Goal: Communication & Community: Connect with others

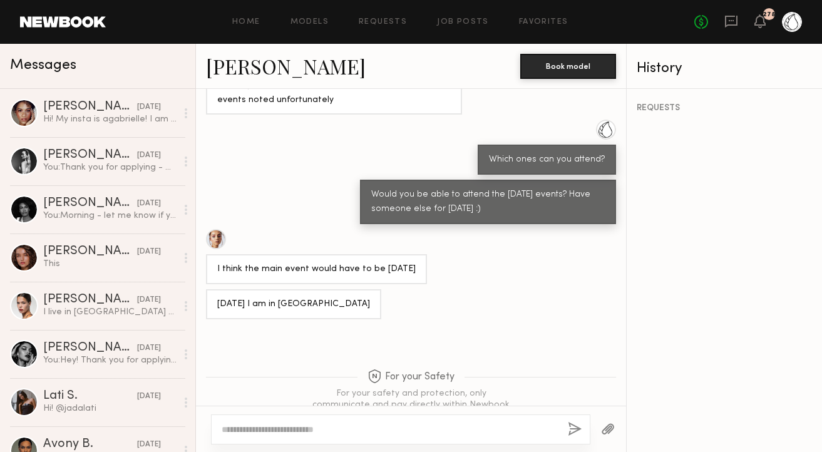
scroll to position [1093, 0]
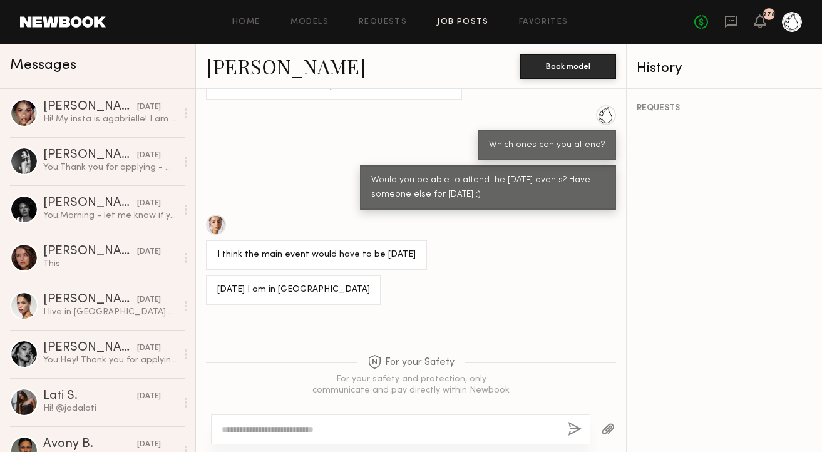
click at [460, 21] on link "Job Posts" at bounding box center [463, 22] width 52 height 8
click at [459, 19] on link "Job Posts" at bounding box center [463, 22] width 52 height 8
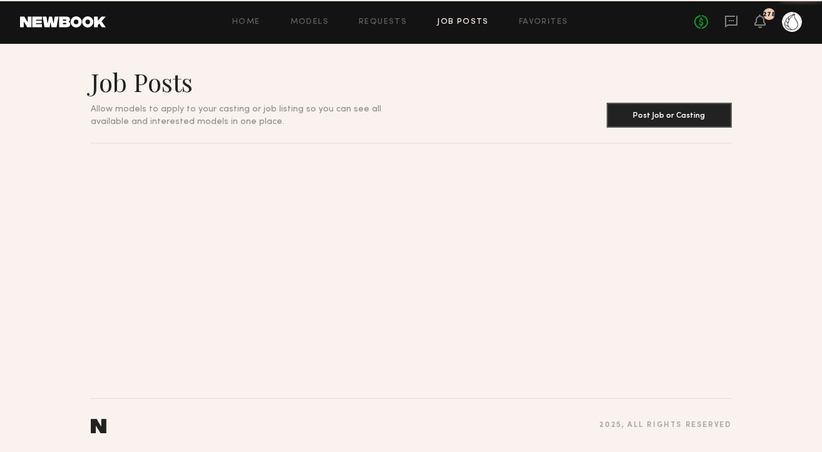
click at [456, 24] on link "Job Posts" at bounding box center [463, 22] width 52 height 8
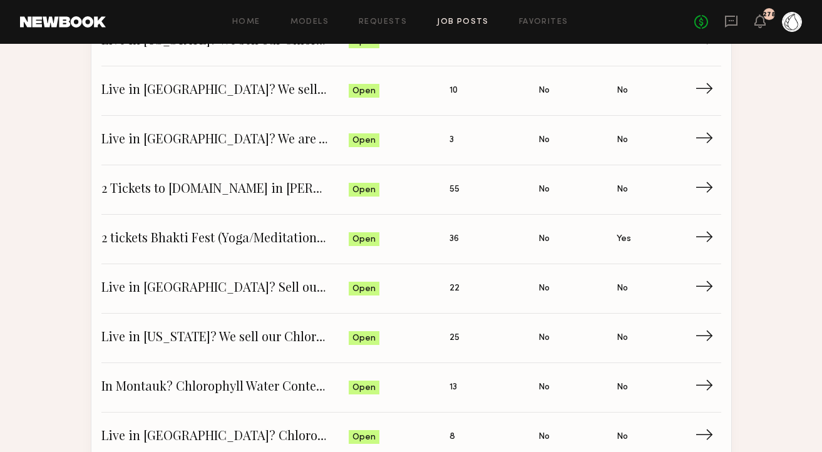
scroll to position [1473, 0]
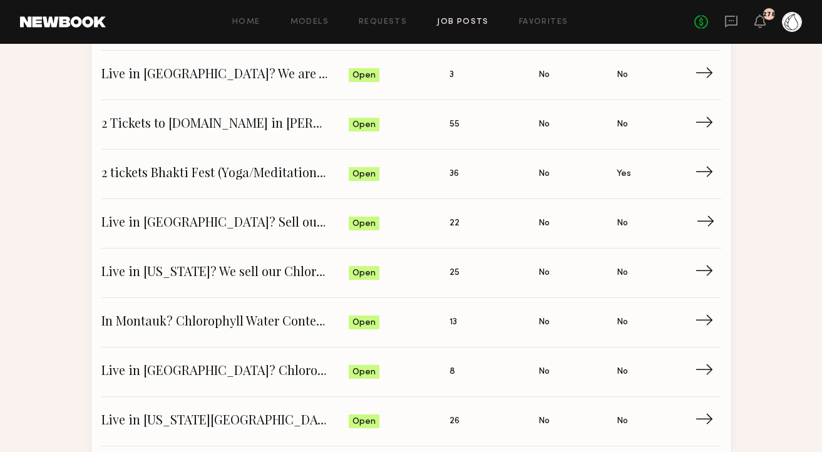
click at [207, 222] on span "Live in NYC? Sell our Chlorophyll Water at Whole Foods - Make a Reel" at bounding box center [225, 223] width 248 height 19
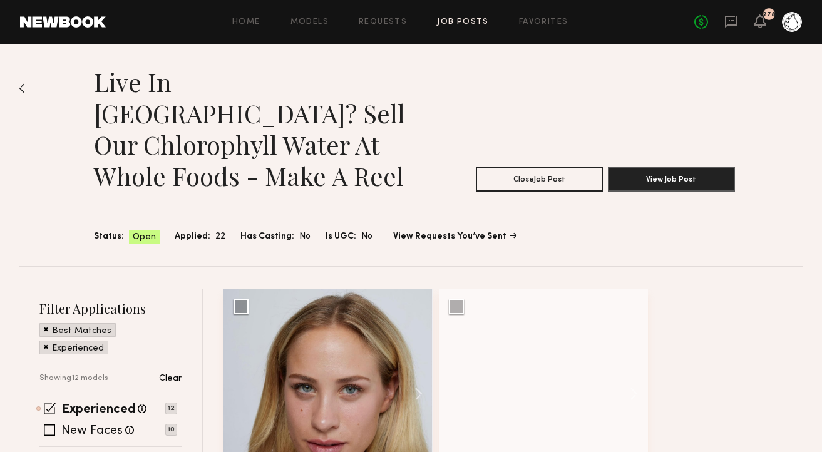
click at [173, 374] on p "Clear" at bounding box center [170, 378] width 23 height 9
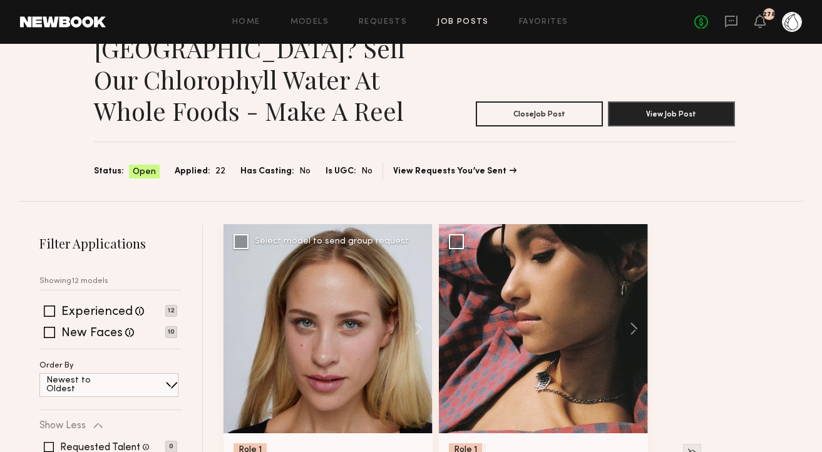
scroll to position [136, 0]
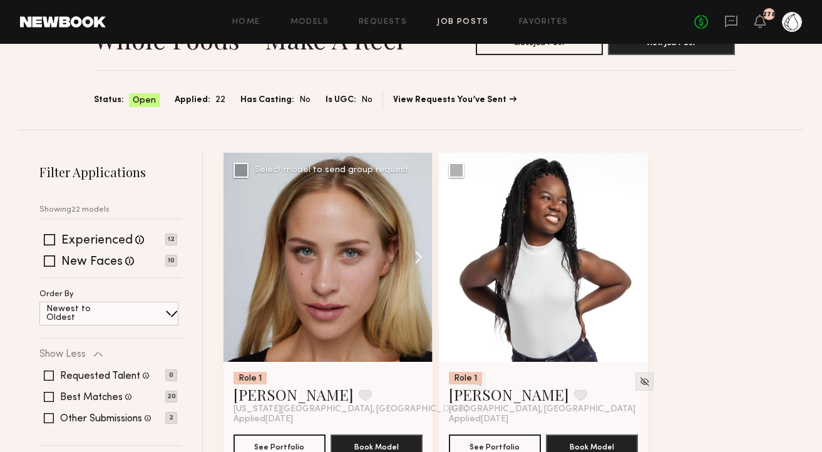
click at [412, 227] on button at bounding box center [412, 257] width 40 height 209
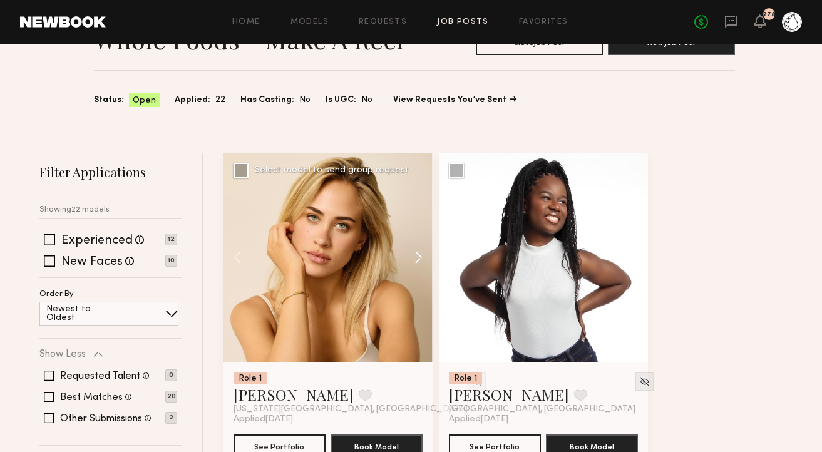
click at [412, 227] on button at bounding box center [412, 257] width 40 height 209
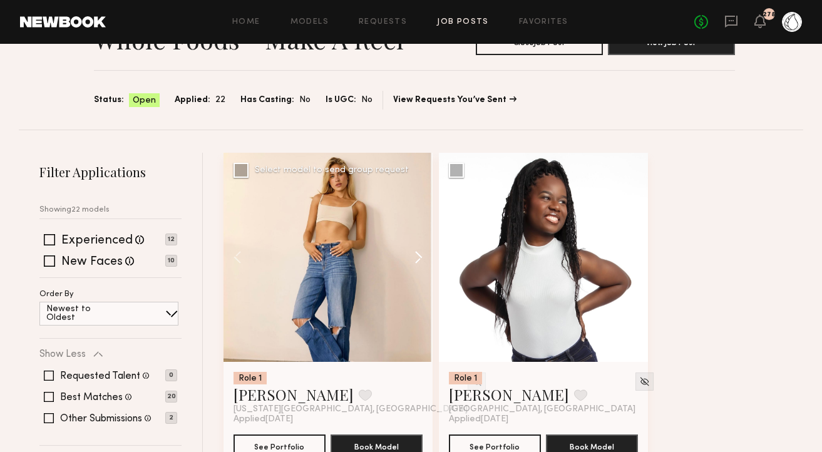
click at [412, 227] on button at bounding box center [412, 257] width 40 height 209
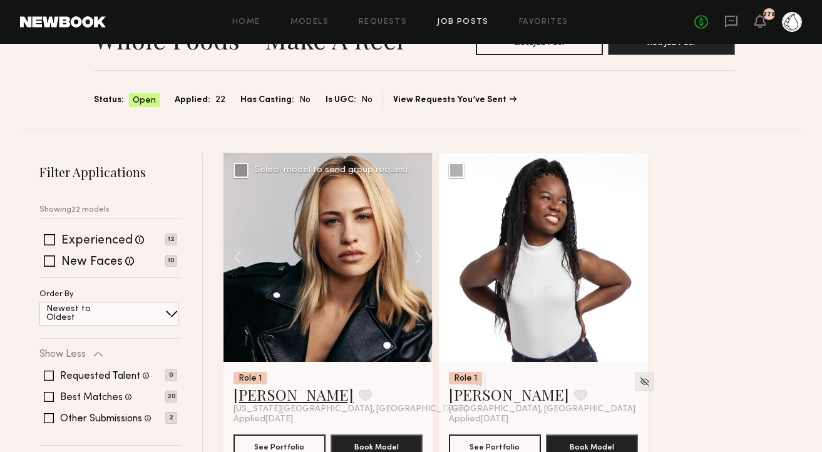
click at [251, 384] on link "Emilia B." at bounding box center [293, 394] width 120 height 20
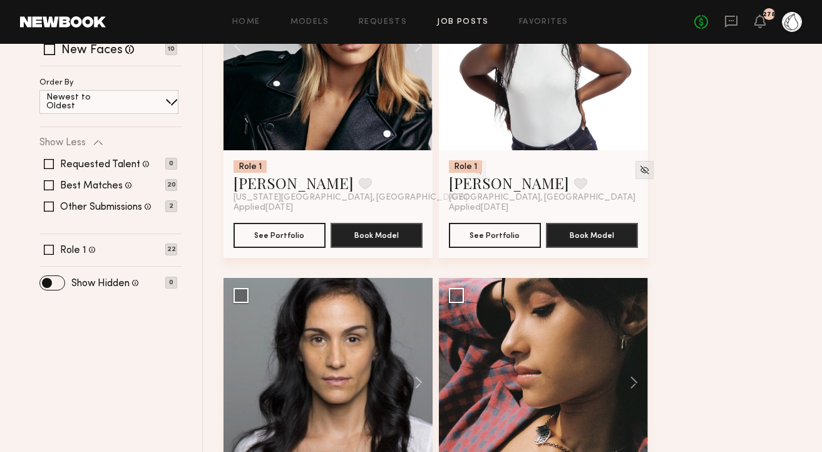
scroll to position [460, 0]
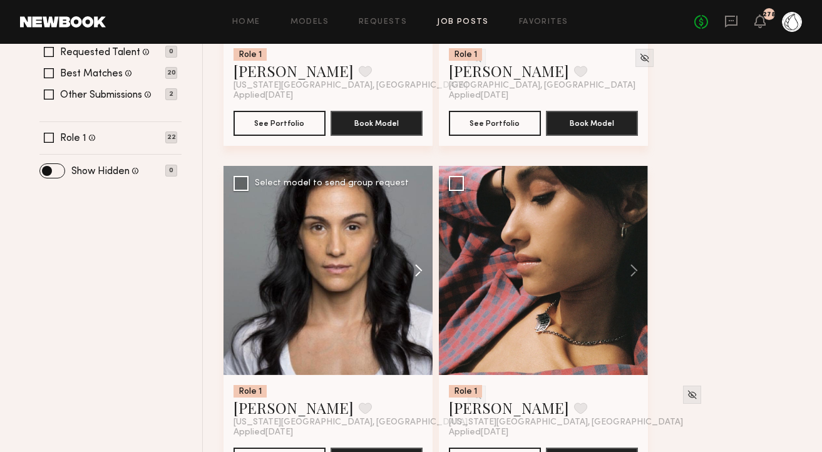
click at [421, 235] on button at bounding box center [412, 270] width 40 height 209
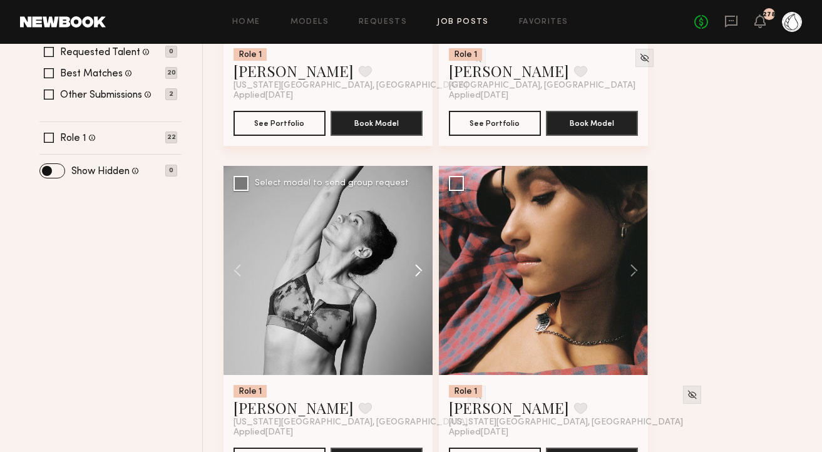
click at [421, 235] on button at bounding box center [412, 270] width 40 height 209
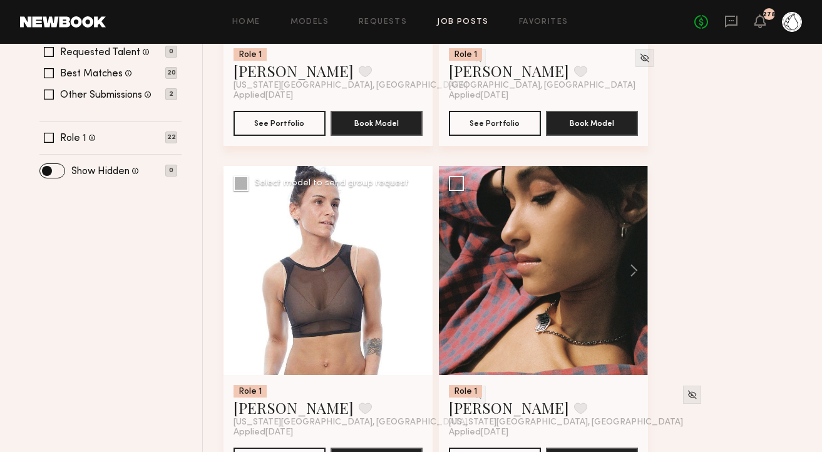
click at [421, 235] on button at bounding box center [412, 270] width 40 height 209
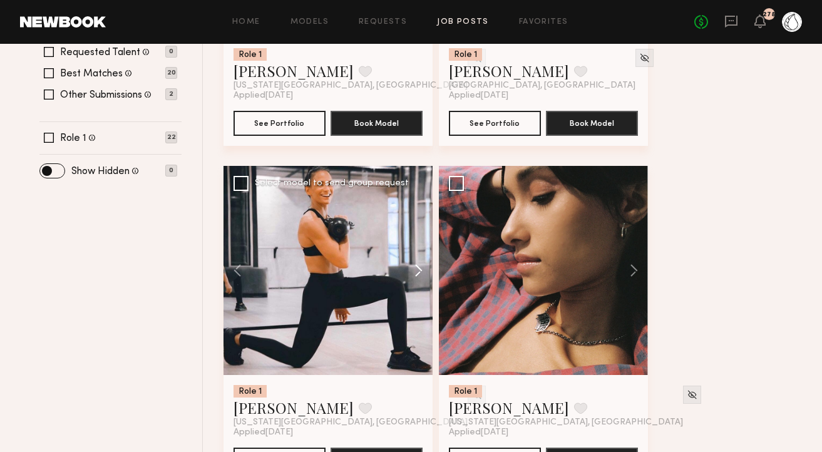
click at [421, 235] on button at bounding box center [412, 270] width 40 height 209
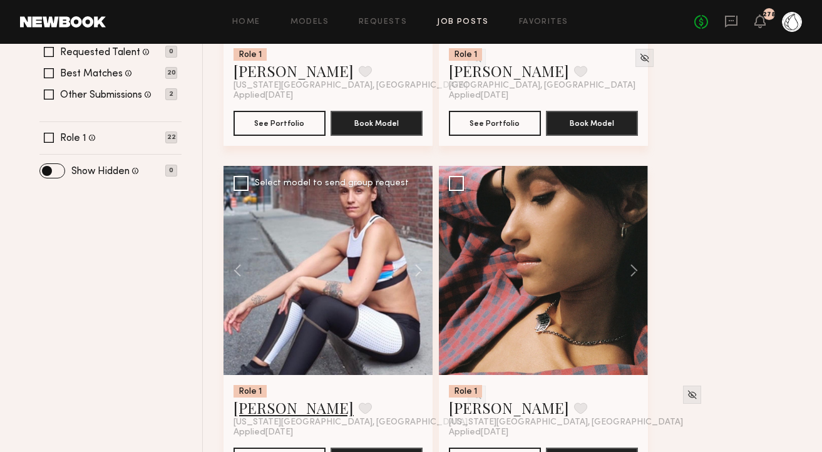
click at [275, 397] on link "Bryna C." at bounding box center [293, 407] width 120 height 20
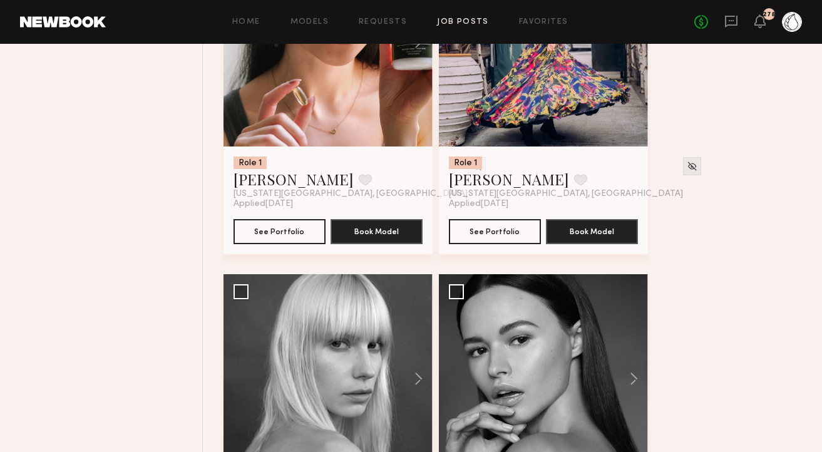
scroll to position [1563, 0]
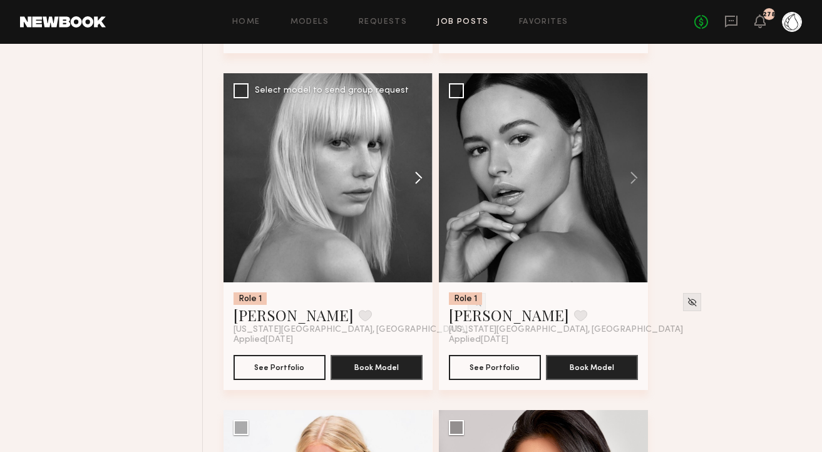
click at [417, 156] on button at bounding box center [412, 177] width 40 height 209
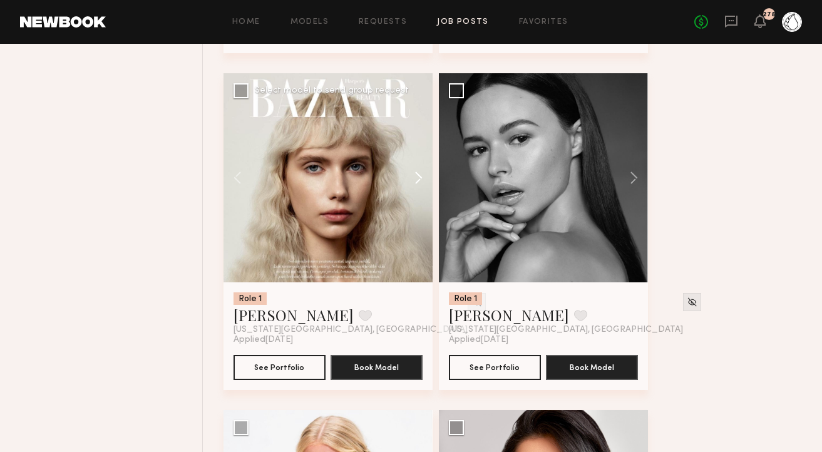
click at [417, 156] on button at bounding box center [412, 177] width 40 height 209
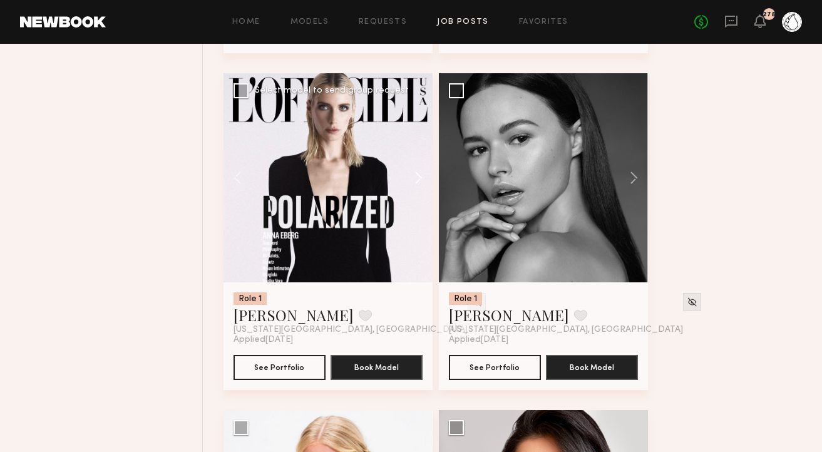
click at [417, 156] on button at bounding box center [412, 177] width 40 height 209
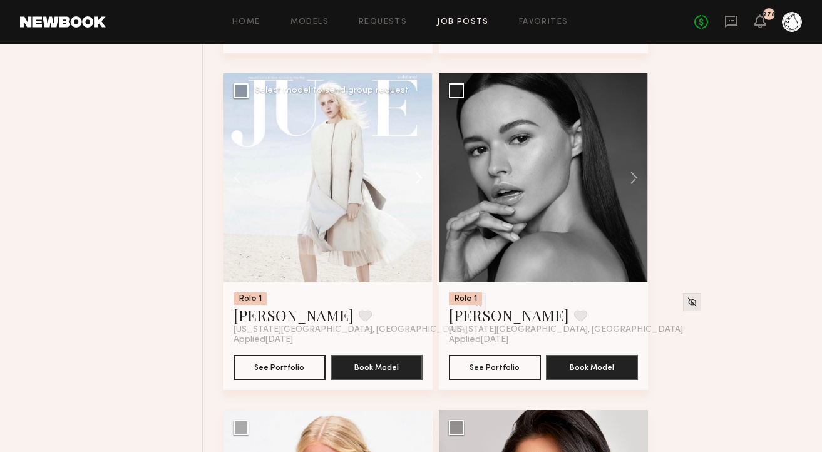
click at [417, 156] on button at bounding box center [412, 177] width 40 height 209
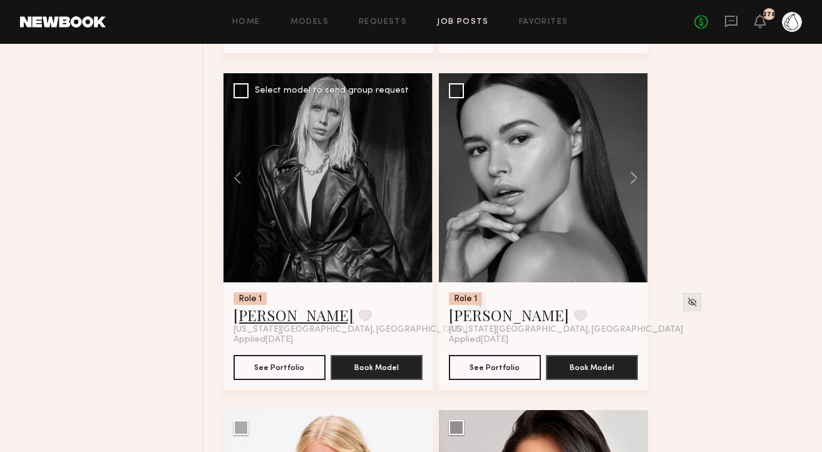
click at [262, 305] on link "Anna E." at bounding box center [293, 315] width 120 height 20
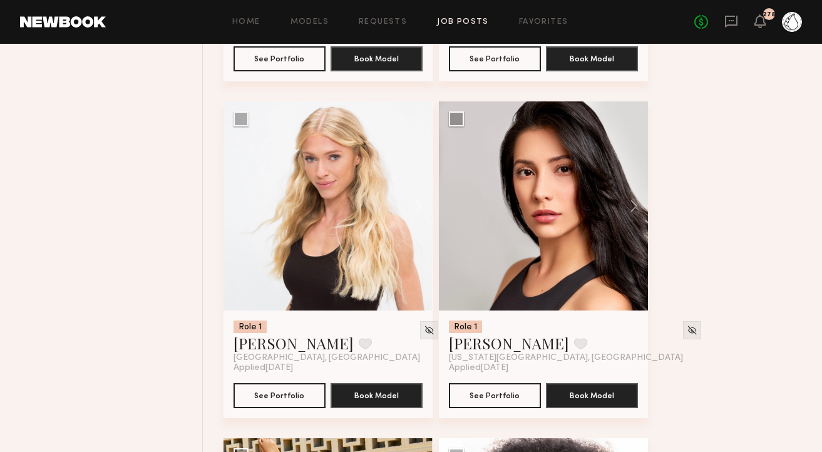
scroll to position [1877, 0]
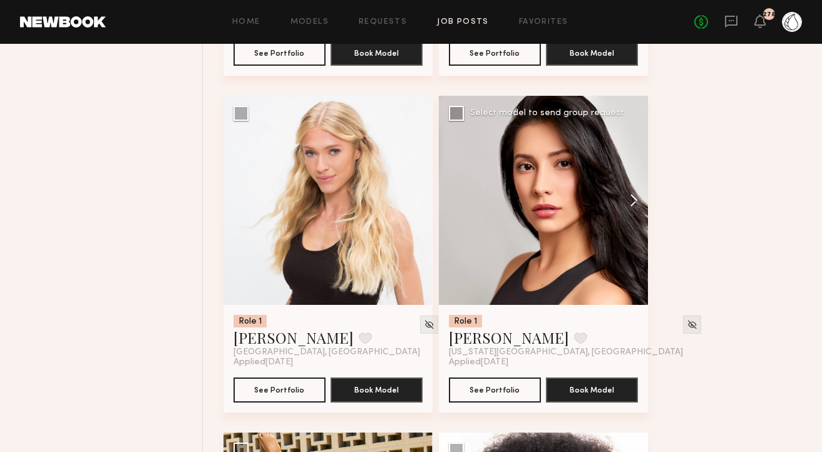
click at [637, 170] on button at bounding box center [628, 200] width 40 height 209
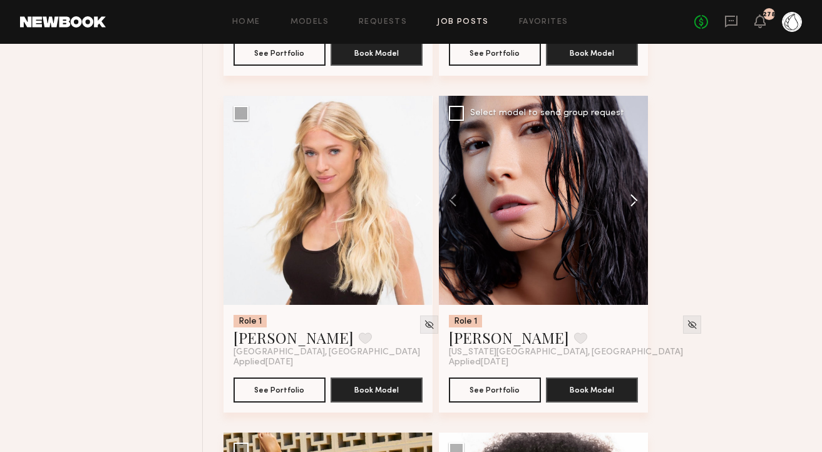
click at [637, 170] on button at bounding box center [628, 200] width 40 height 209
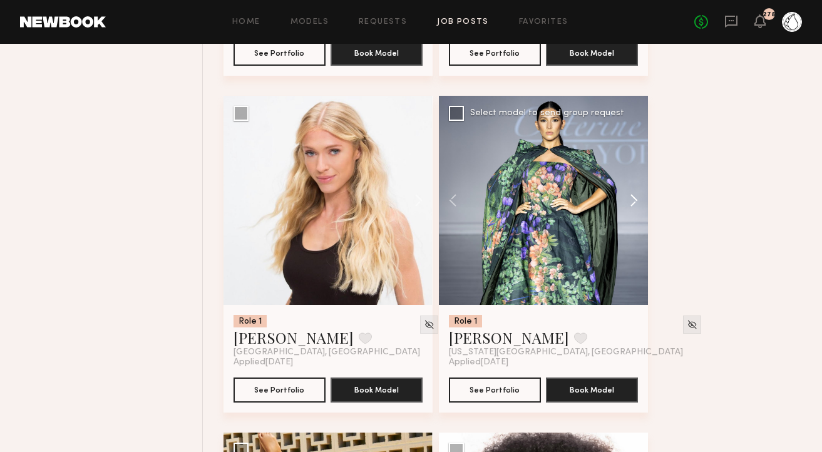
click at [637, 170] on button at bounding box center [628, 200] width 40 height 209
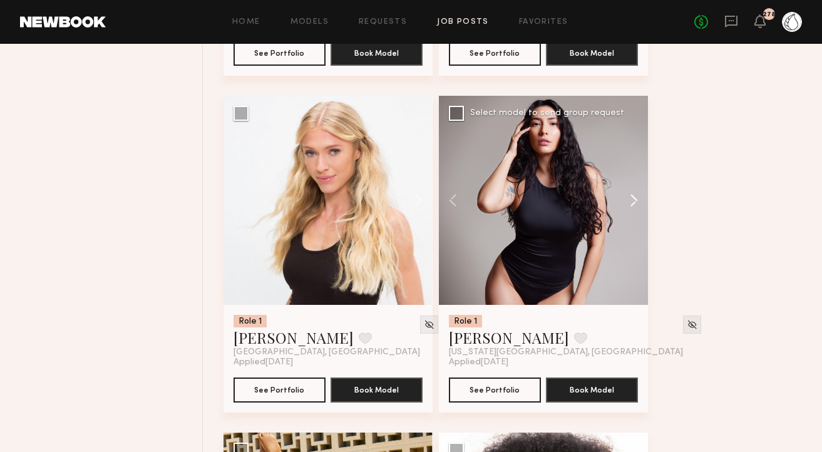
click at [630, 174] on button at bounding box center [628, 200] width 40 height 209
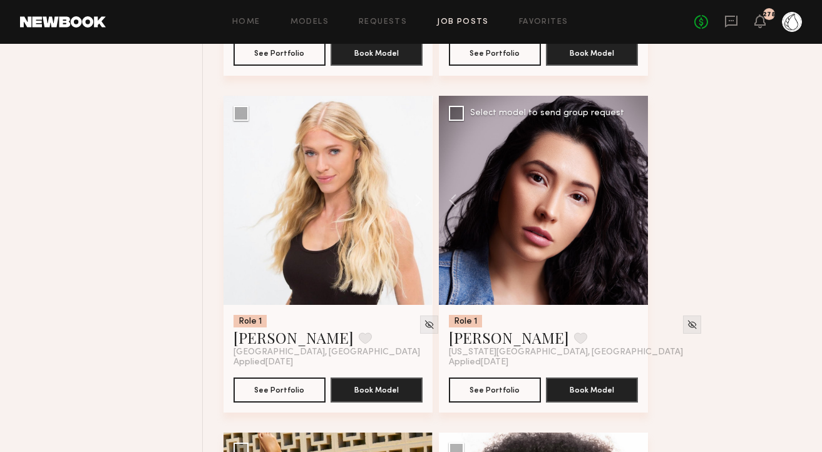
click at [630, 174] on div at bounding box center [543, 200] width 209 height 209
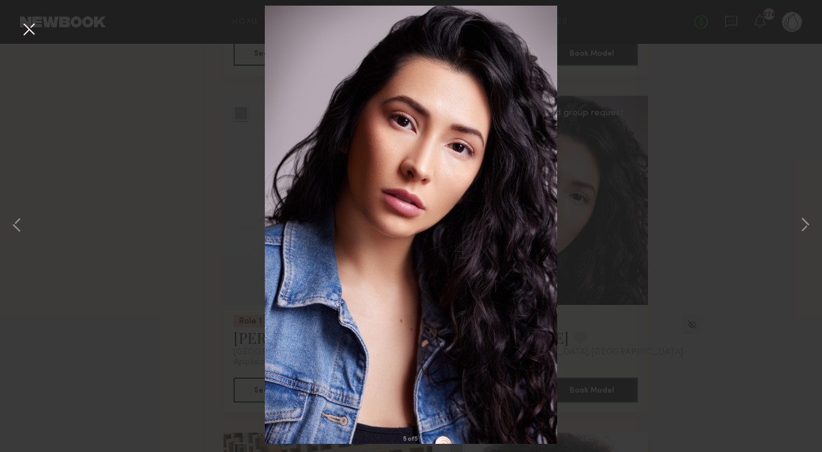
click at [27, 30] on button at bounding box center [29, 30] width 20 height 23
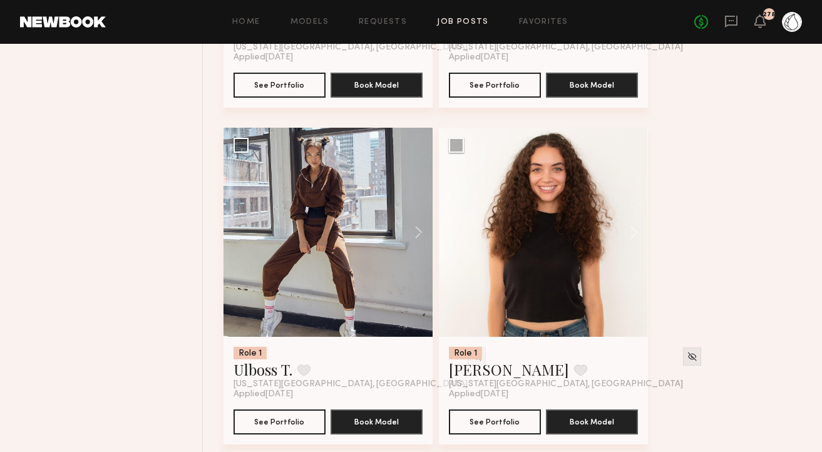
scroll to position [3191, 0]
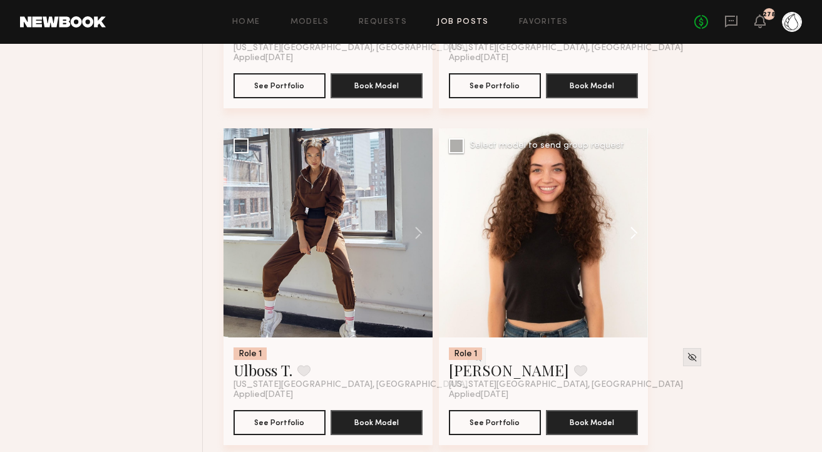
click at [632, 199] on button at bounding box center [628, 232] width 40 height 209
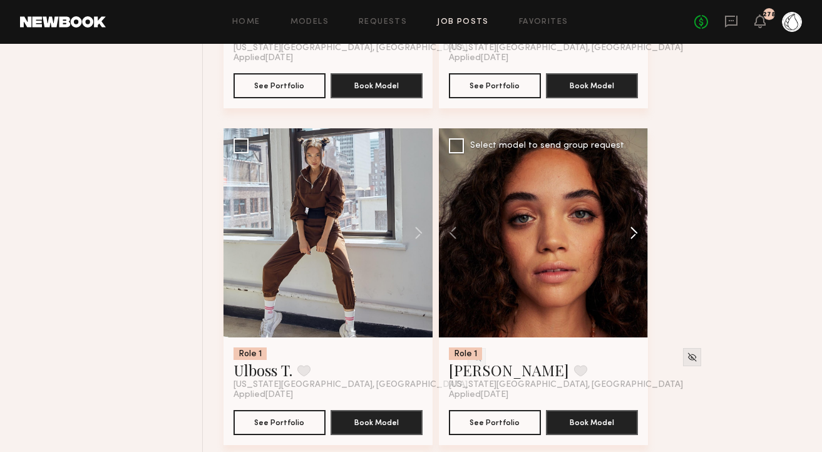
click at [632, 199] on button at bounding box center [628, 232] width 40 height 209
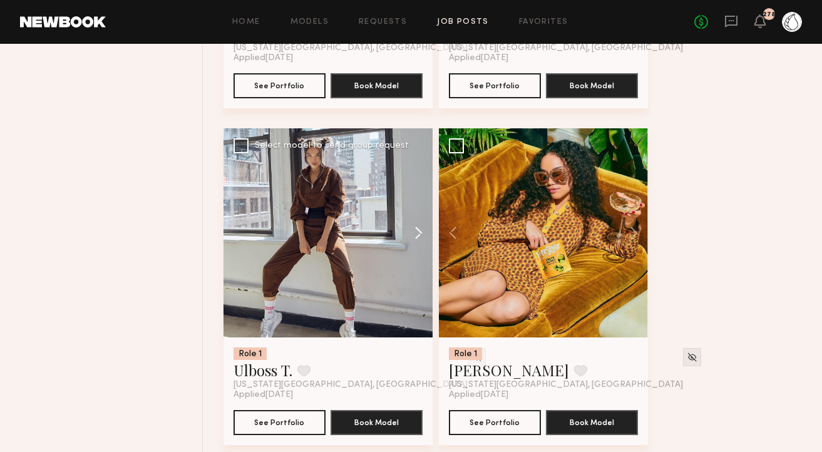
click at [426, 205] on button at bounding box center [412, 232] width 40 height 209
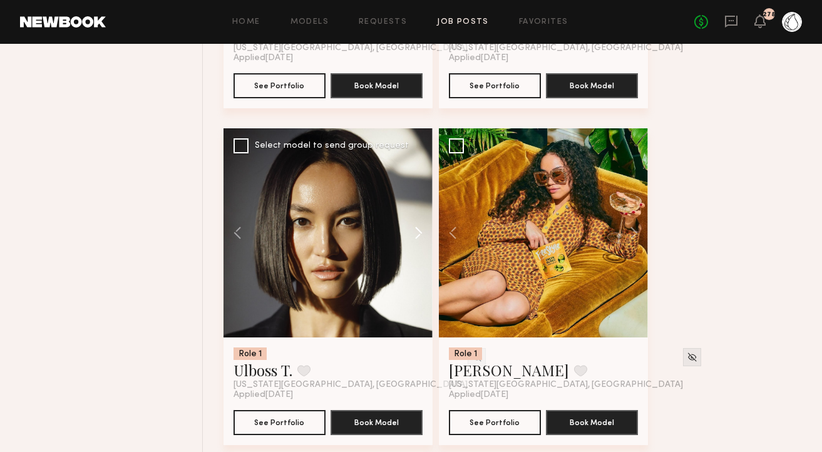
click at [426, 205] on button at bounding box center [412, 232] width 40 height 209
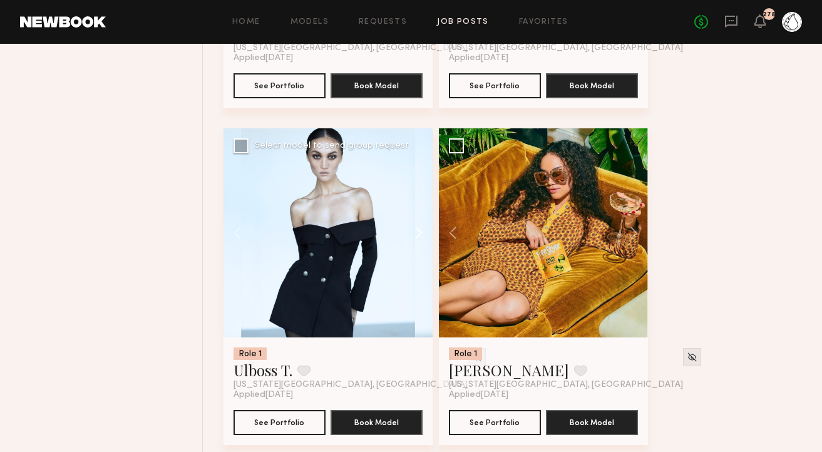
click at [426, 205] on button at bounding box center [412, 232] width 40 height 209
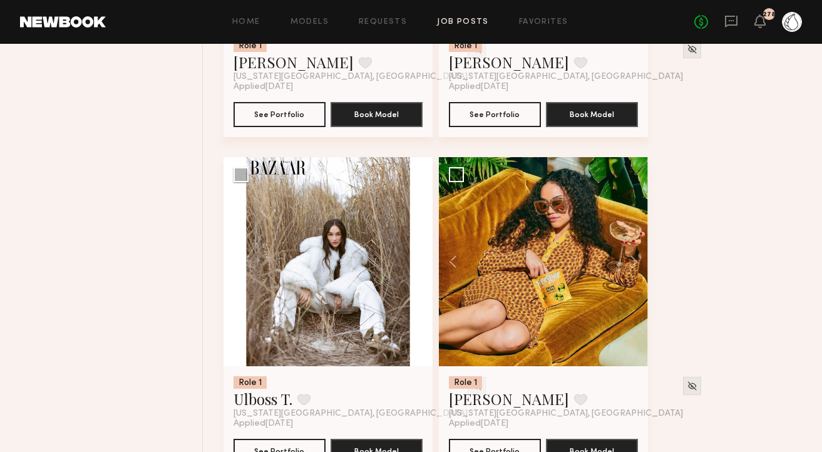
scroll to position [3257, 0]
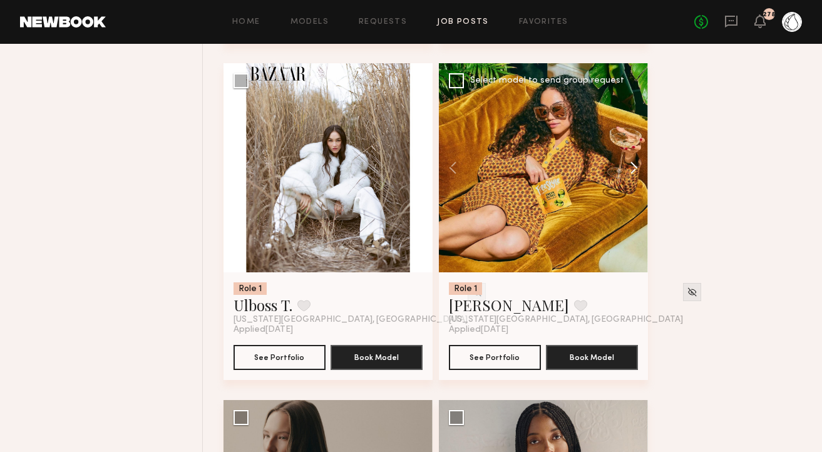
click at [639, 141] on button at bounding box center [628, 167] width 40 height 209
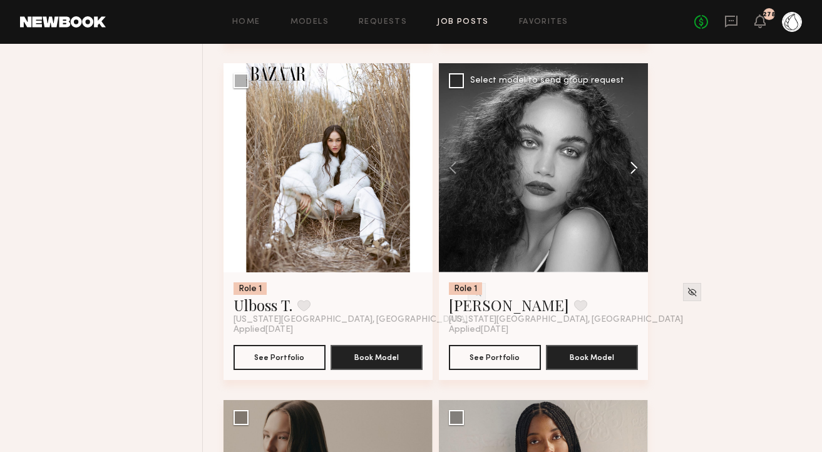
click at [639, 141] on button at bounding box center [628, 167] width 40 height 209
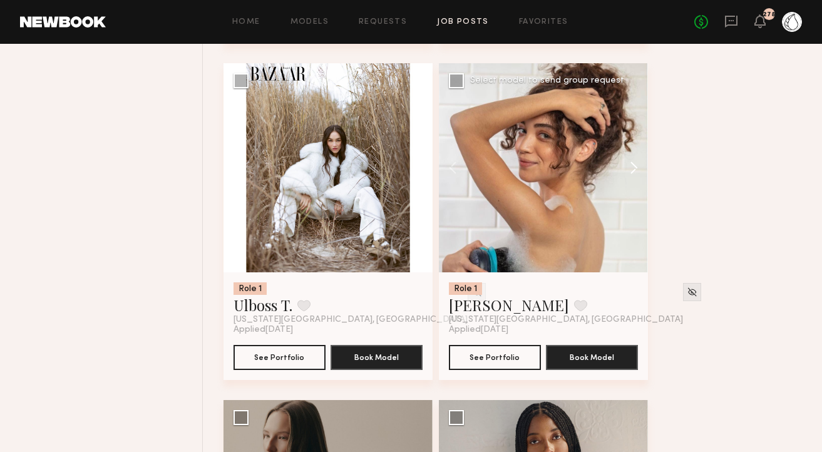
click at [639, 141] on button at bounding box center [628, 167] width 40 height 209
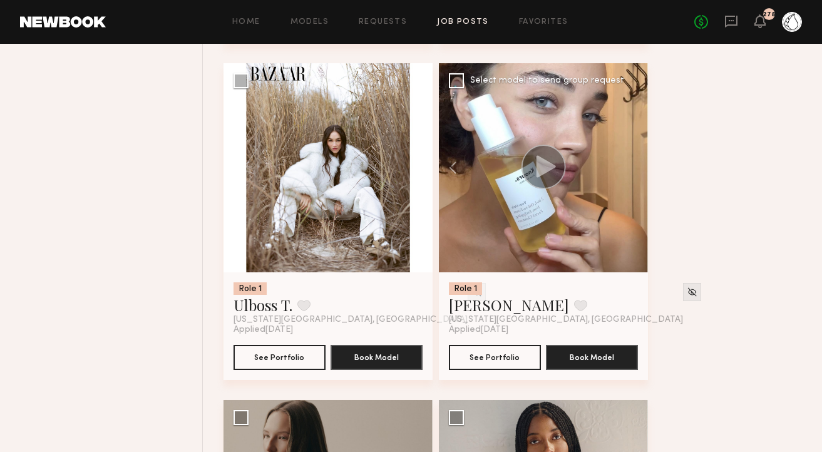
click at [639, 141] on div at bounding box center [543, 167] width 209 height 209
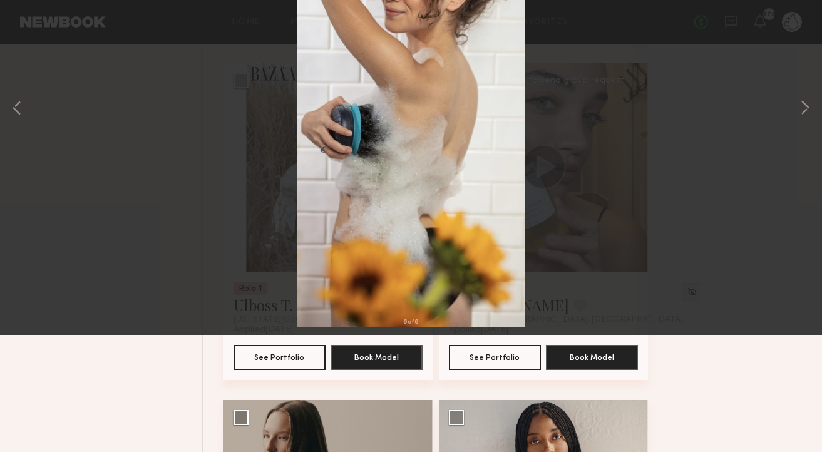
click at [28, 25] on button at bounding box center [29, 30] width 20 height 23
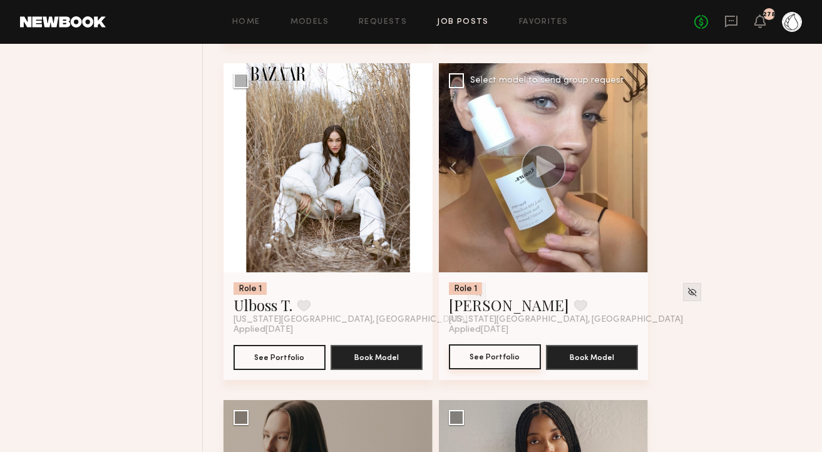
click at [483, 344] on button "See Portfolio" at bounding box center [495, 356] width 92 height 25
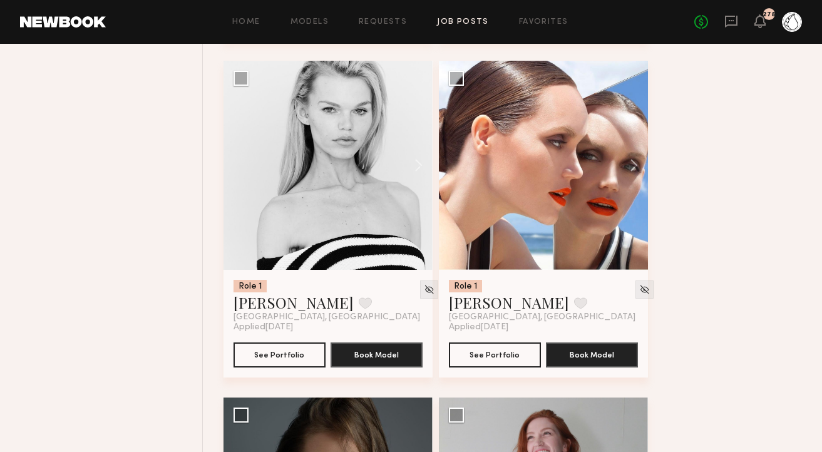
scroll to position [2549, 0]
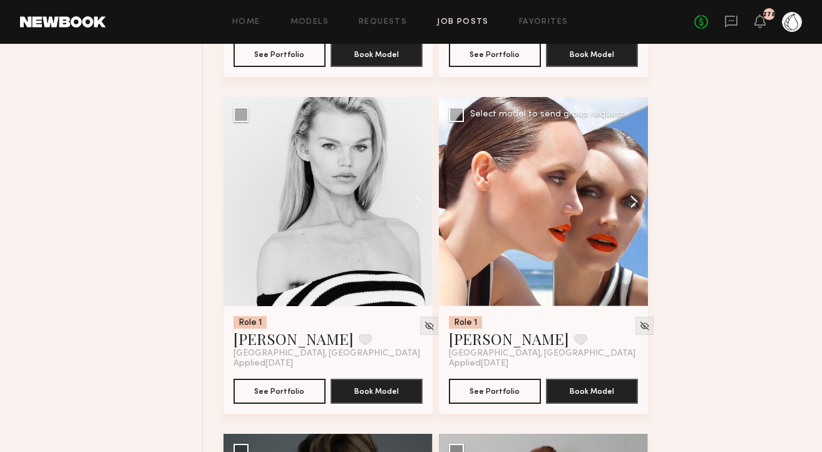
click at [636, 170] on button at bounding box center [628, 201] width 40 height 209
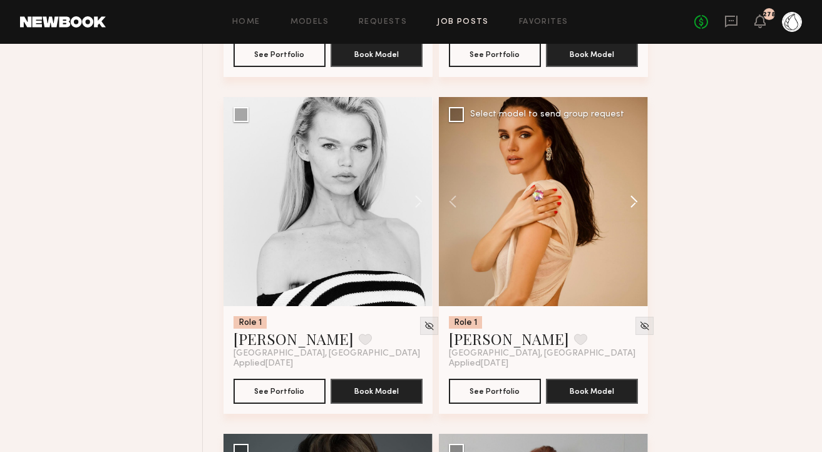
click at [636, 170] on button at bounding box center [628, 201] width 40 height 209
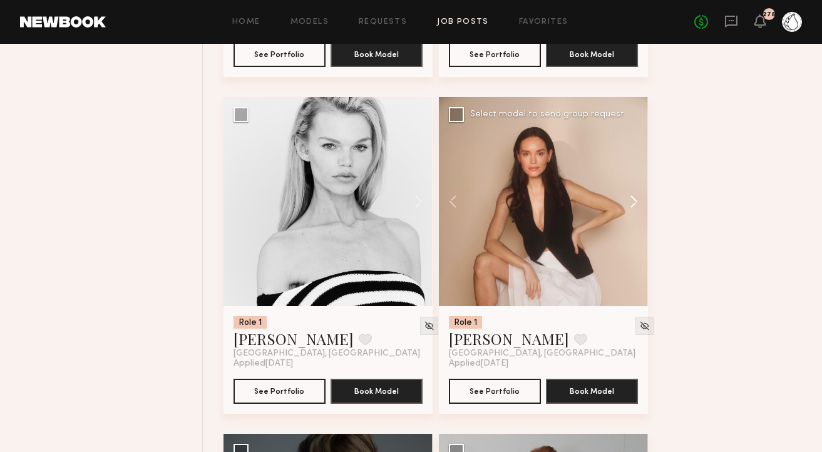
click at [636, 170] on button at bounding box center [628, 201] width 40 height 209
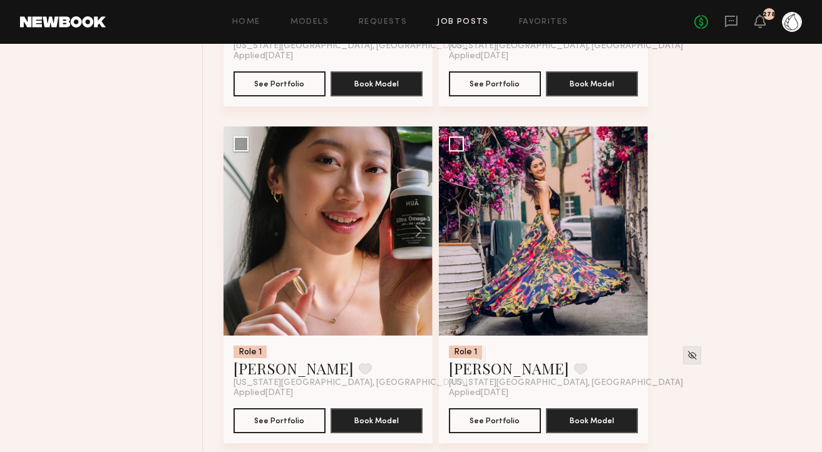
scroll to position [1160, 0]
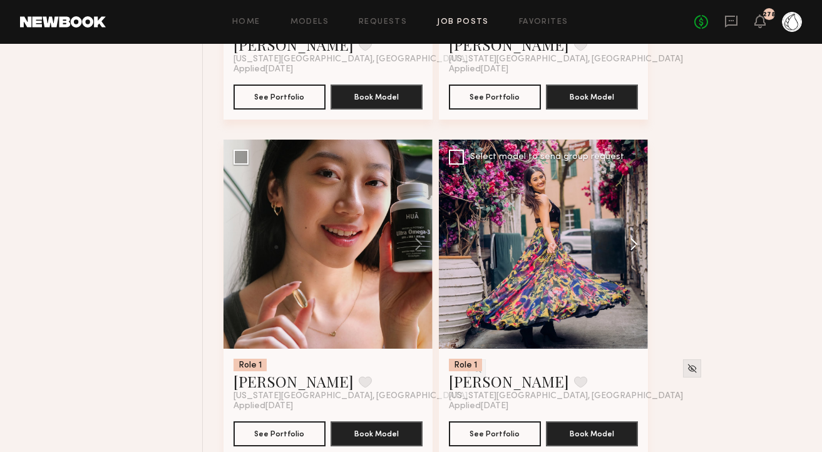
click at [630, 210] on button at bounding box center [628, 244] width 40 height 209
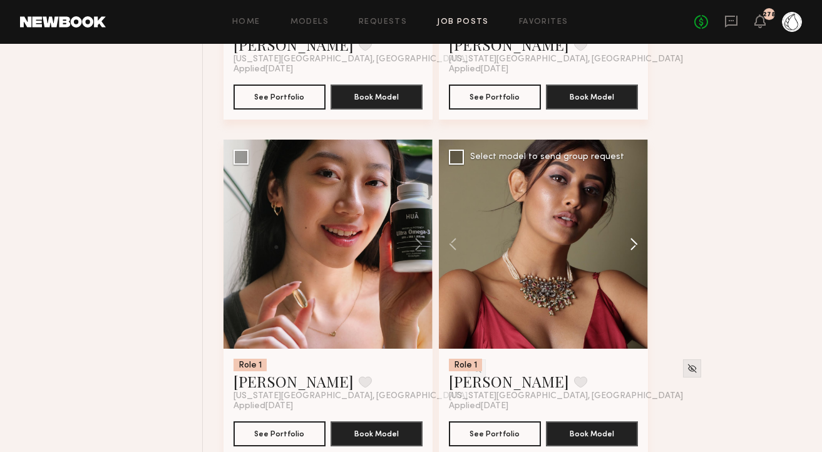
click at [630, 210] on button at bounding box center [628, 244] width 40 height 209
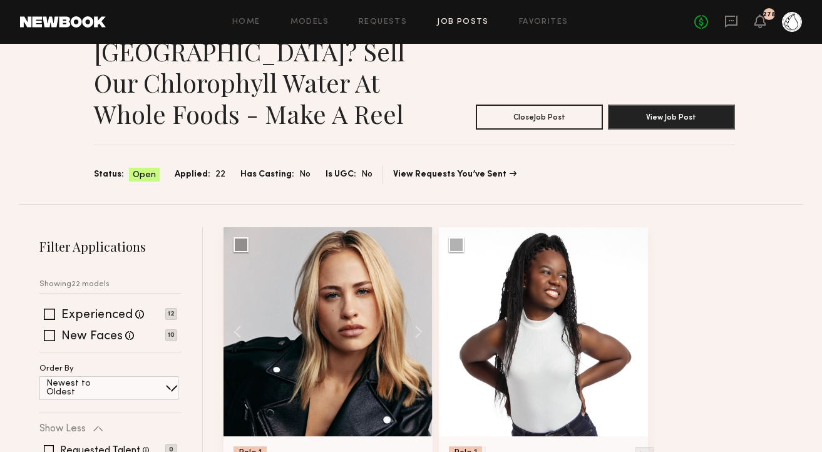
scroll to position [28, 0]
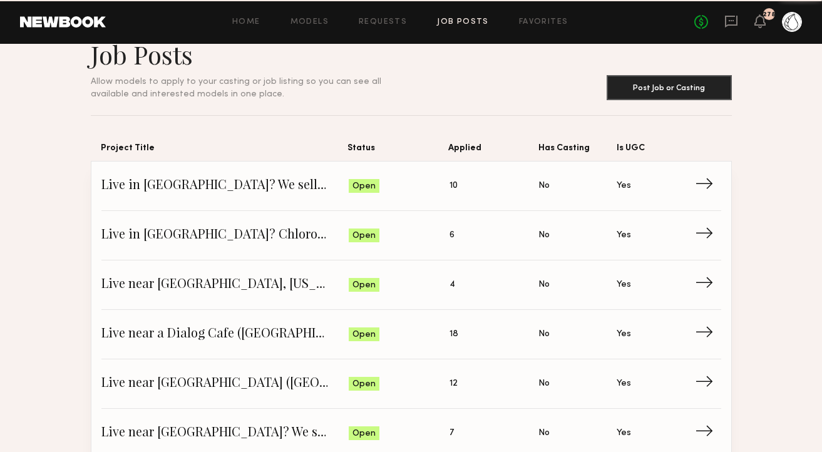
scroll to position [1473, 0]
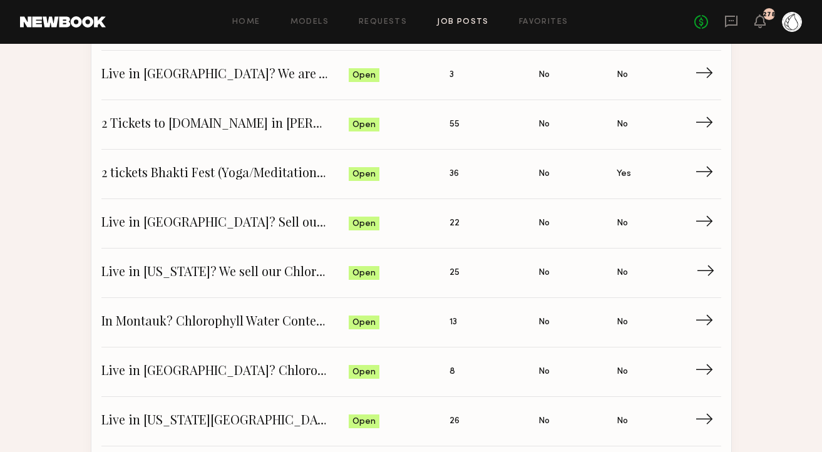
click at [183, 272] on span "Live in New York? We sell our Chlorophyll Water Pura Vida - Looking for Content!" at bounding box center [225, 272] width 248 height 19
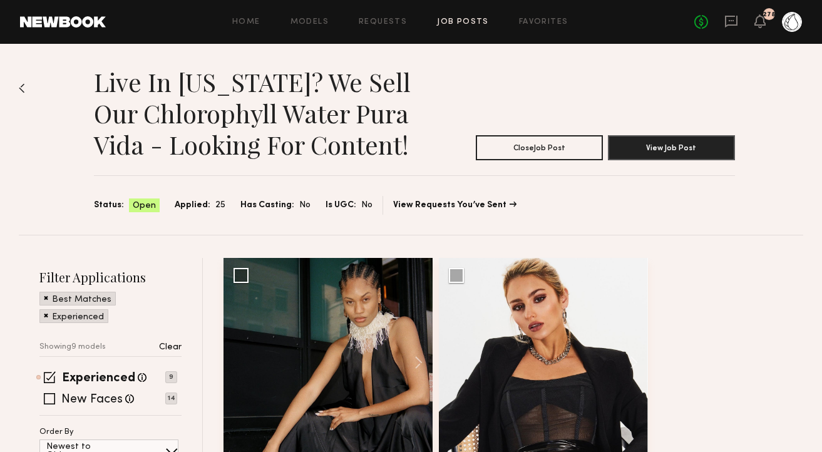
click at [175, 345] on p "Clear" at bounding box center [170, 347] width 23 height 9
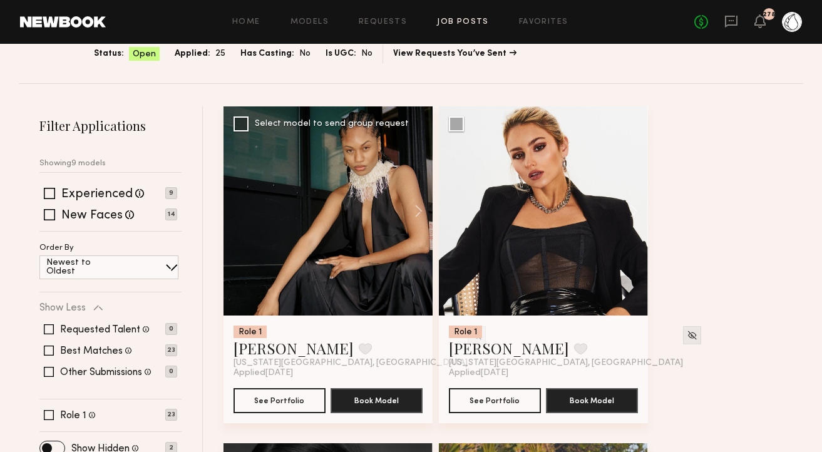
scroll to position [155, 0]
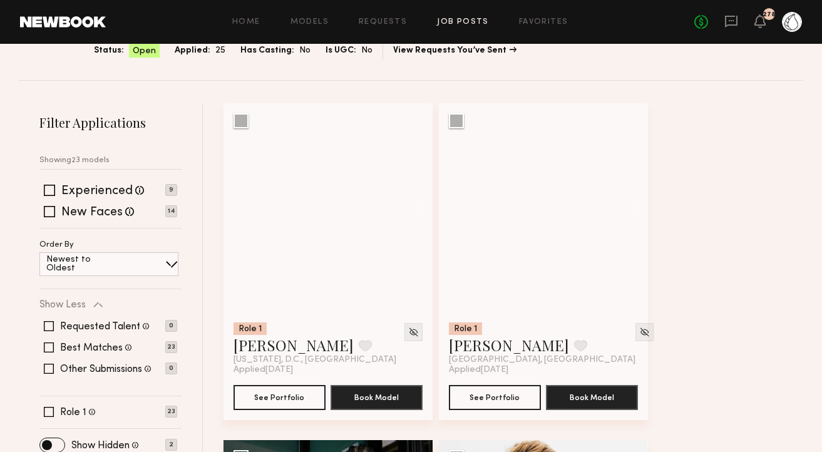
click at [422, 207] on button at bounding box center [412, 207] width 40 height 209
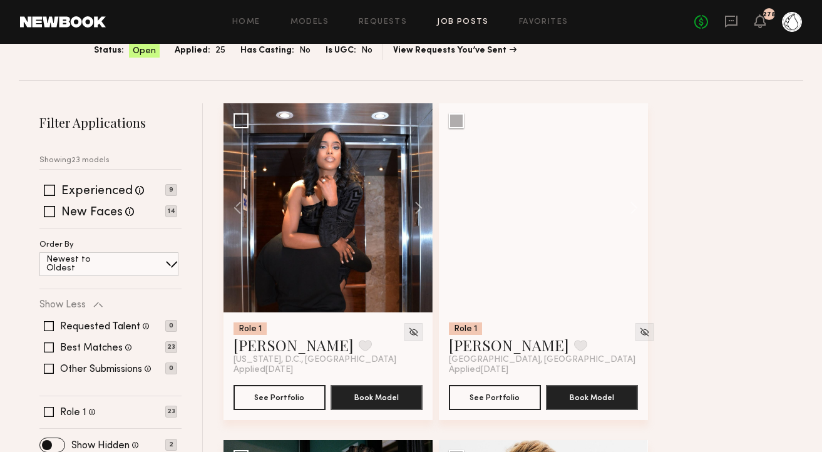
click at [422, 207] on button at bounding box center [412, 207] width 40 height 209
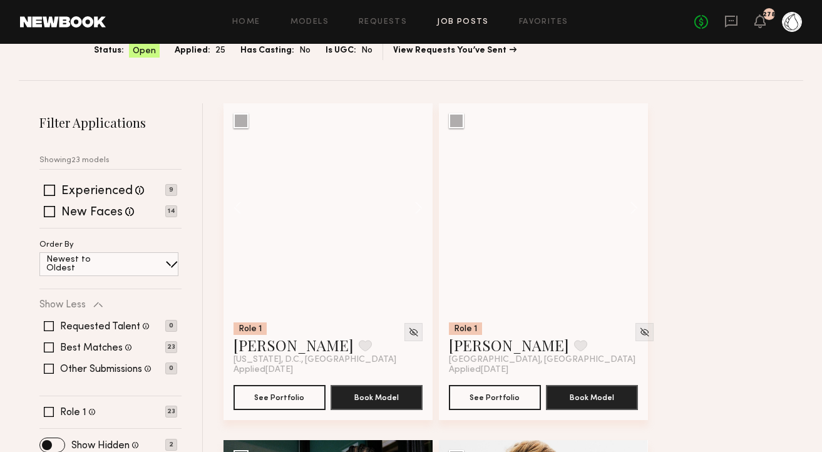
click at [422, 207] on button at bounding box center [412, 207] width 40 height 209
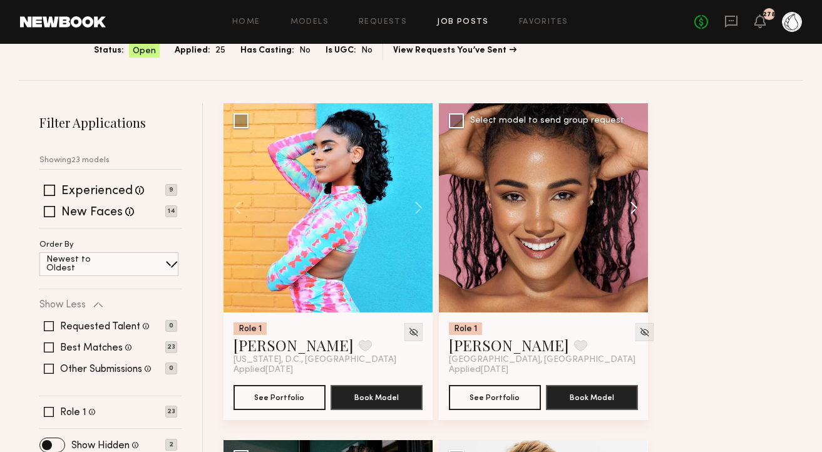
click at [629, 205] on button at bounding box center [628, 207] width 40 height 209
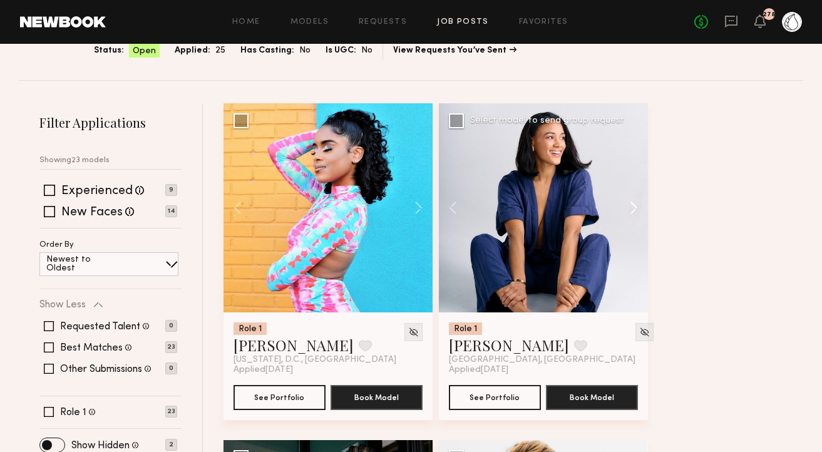
click at [629, 205] on button at bounding box center [628, 207] width 40 height 209
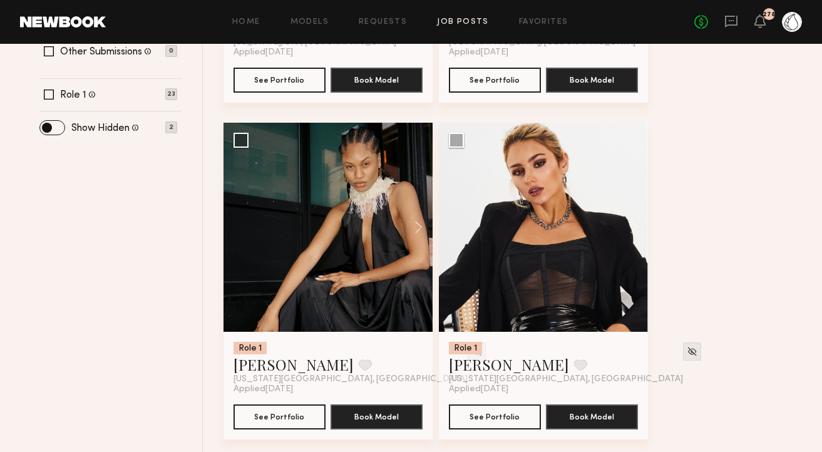
scroll to position [519, 0]
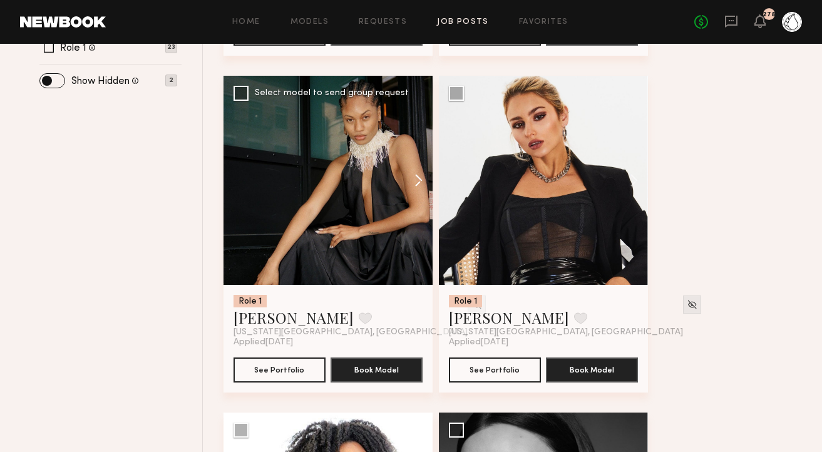
click at [425, 180] on button at bounding box center [412, 180] width 40 height 209
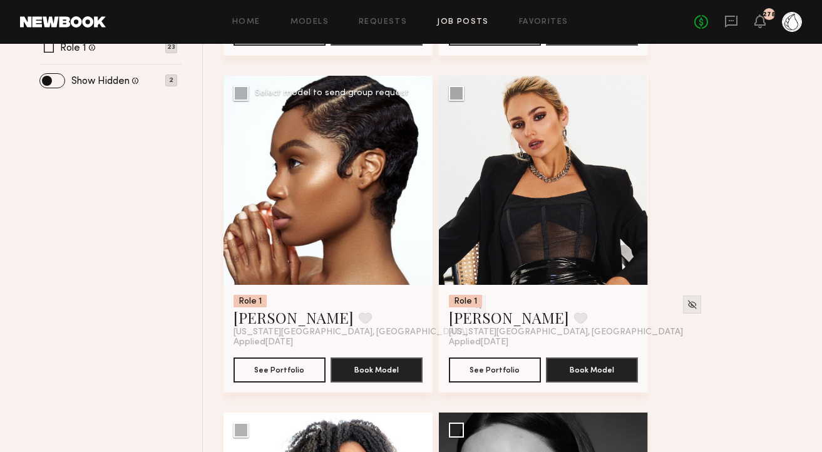
click at [425, 180] on button at bounding box center [412, 180] width 40 height 209
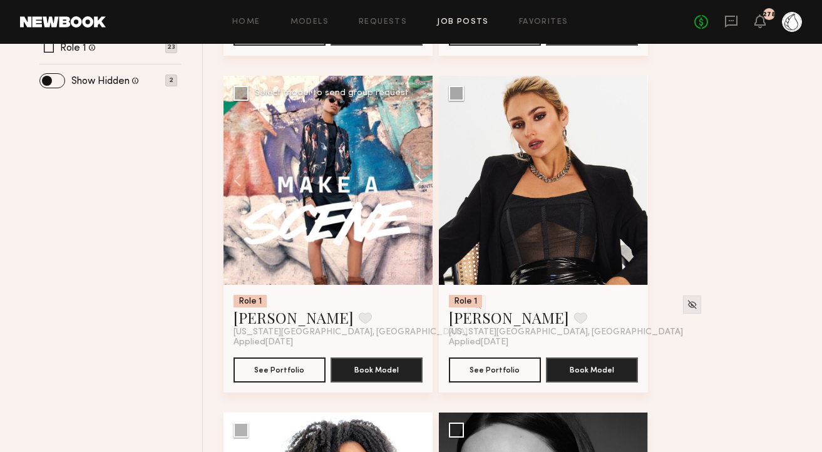
click at [425, 180] on button at bounding box center [412, 180] width 40 height 209
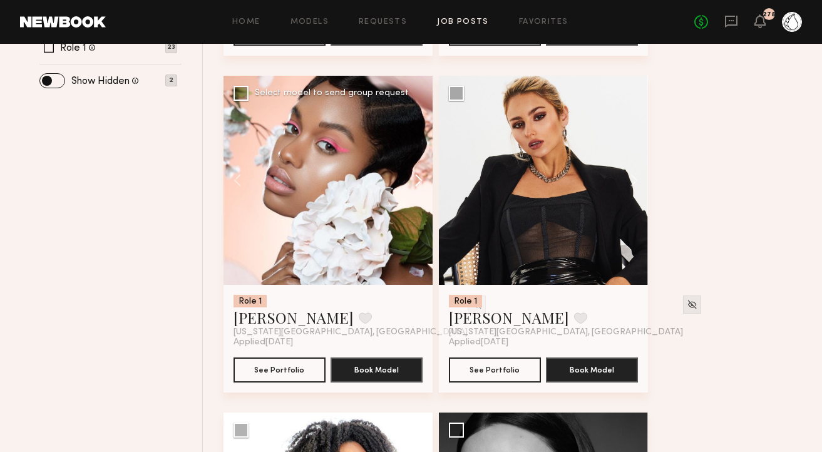
click at [425, 180] on button at bounding box center [412, 180] width 40 height 209
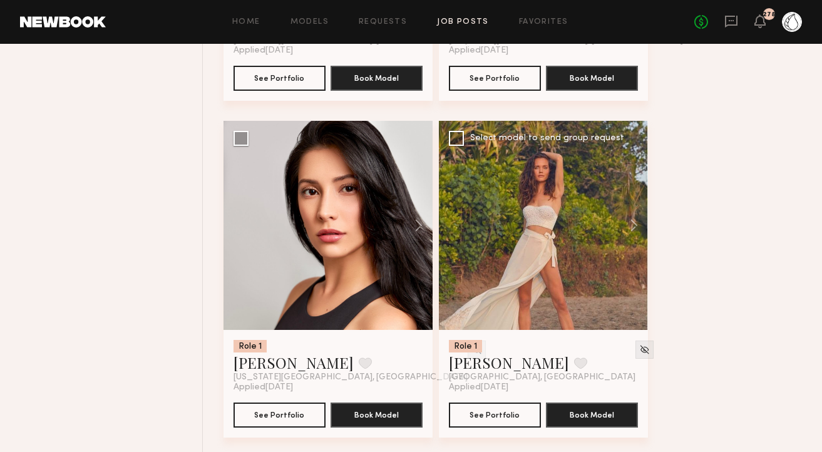
scroll to position [1180, 0]
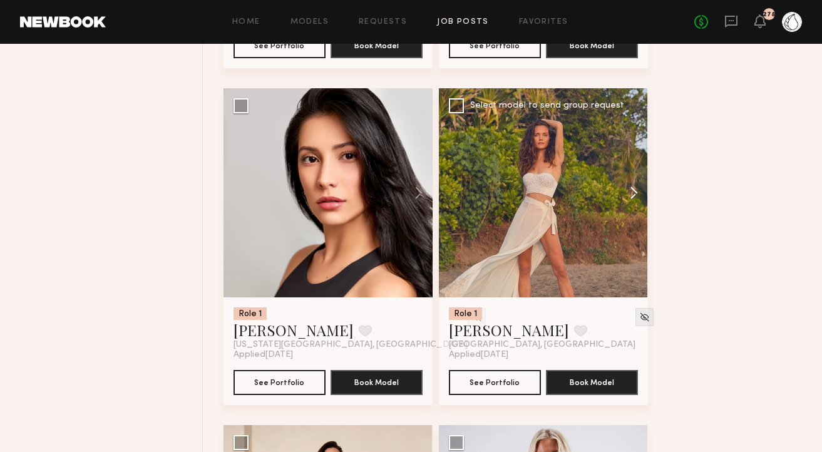
click at [632, 198] on button at bounding box center [628, 192] width 40 height 209
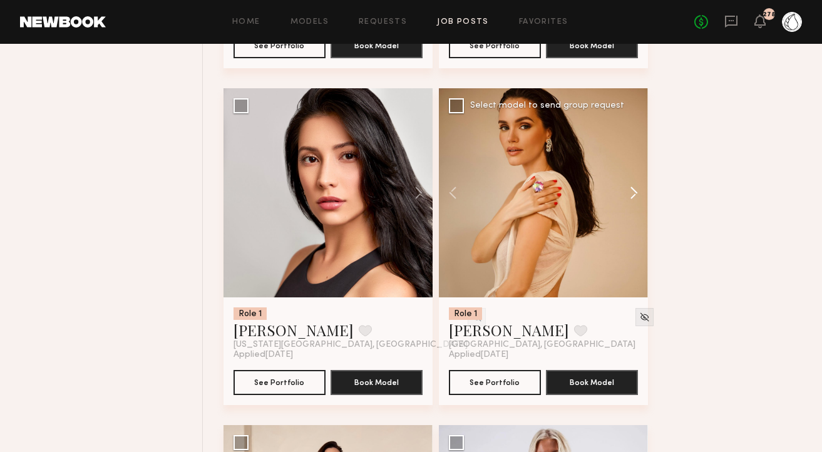
click at [632, 198] on button at bounding box center [628, 192] width 40 height 209
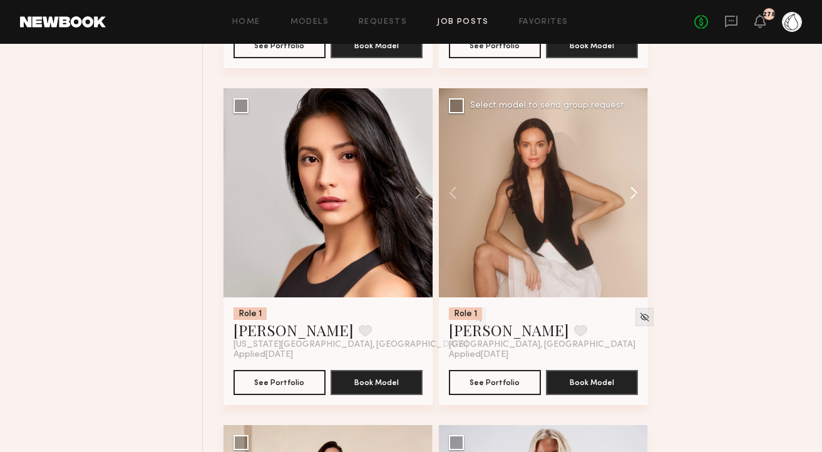
click at [632, 198] on button at bounding box center [628, 192] width 40 height 209
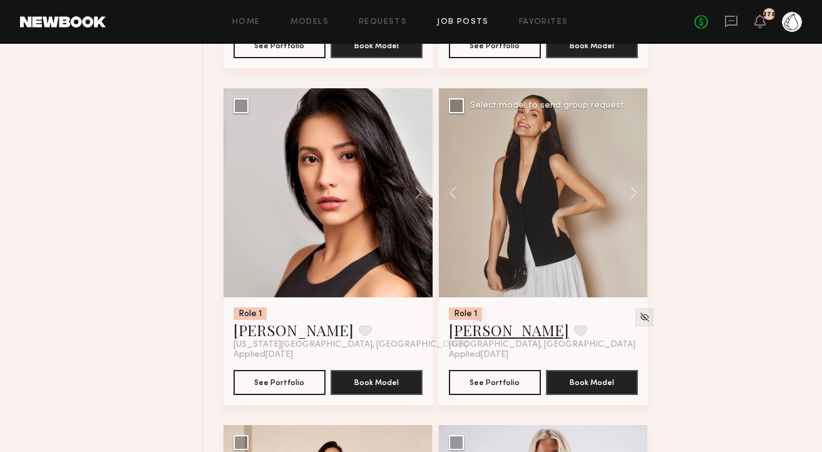
click at [466, 334] on link "Alia B." at bounding box center [509, 330] width 120 height 20
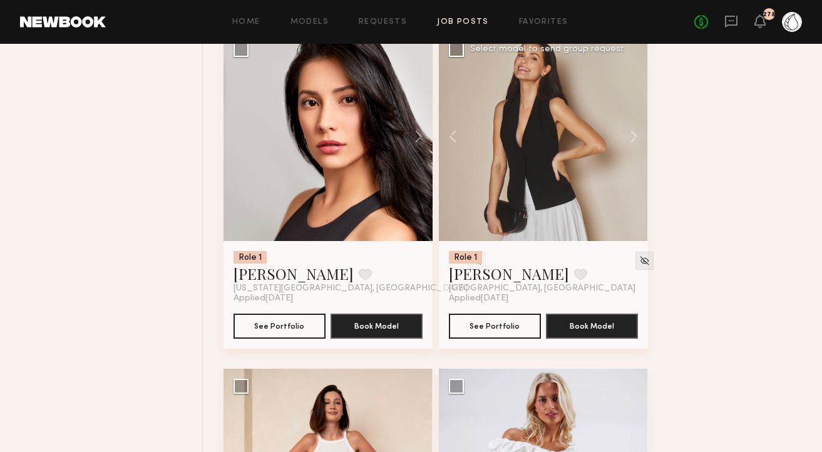
scroll to position [1248, 0]
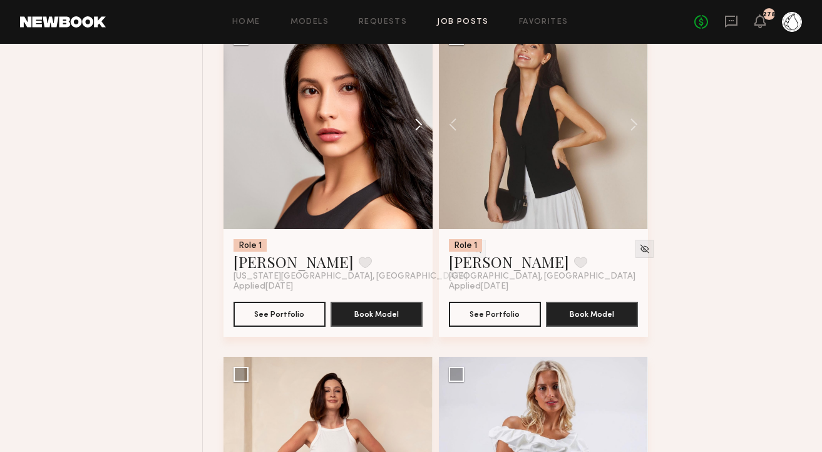
click at [421, 121] on button at bounding box center [412, 124] width 40 height 209
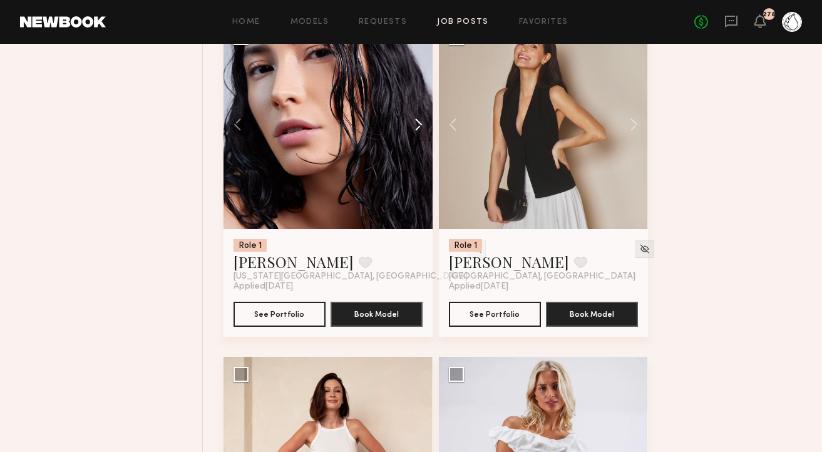
click at [421, 121] on button at bounding box center [412, 124] width 40 height 209
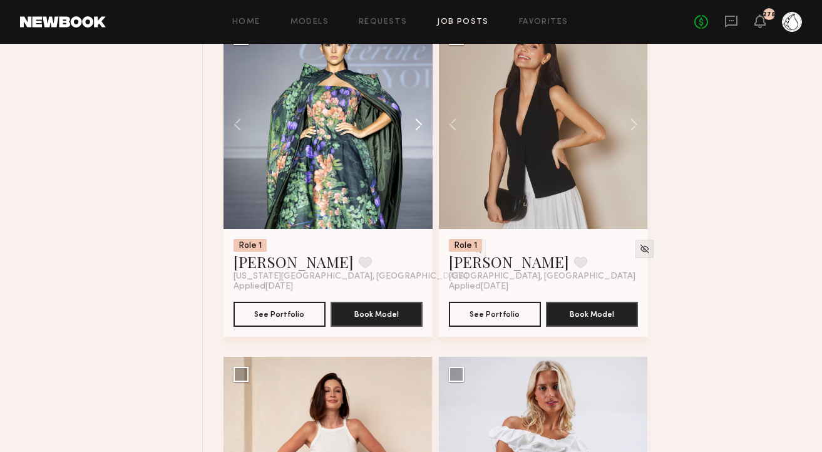
click at [421, 121] on button at bounding box center [412, 124] width 40 height 209
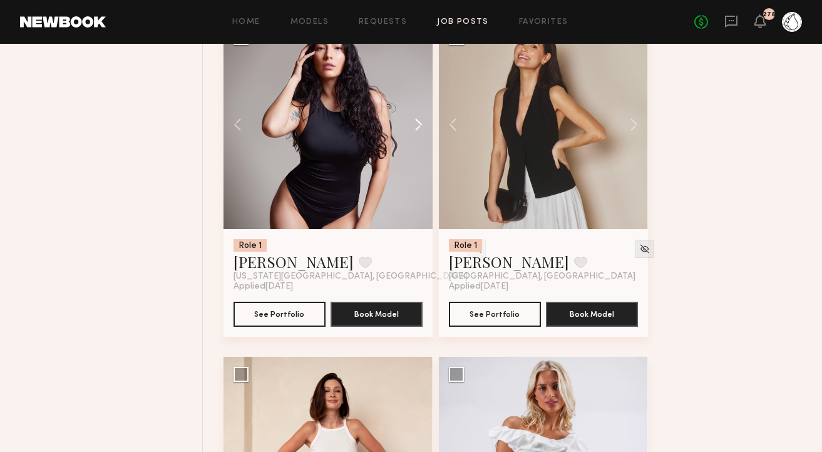
click at [421, 121] on button at bounding box center [412, 124] width 40 height 209
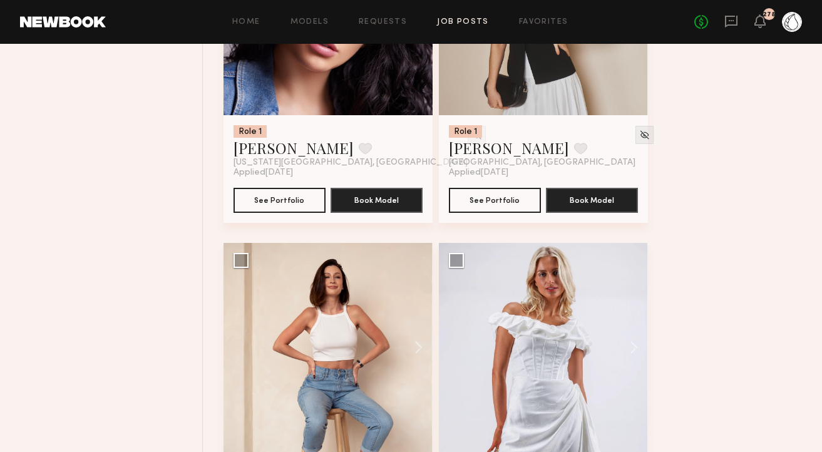
scroll to position [1516, 0]
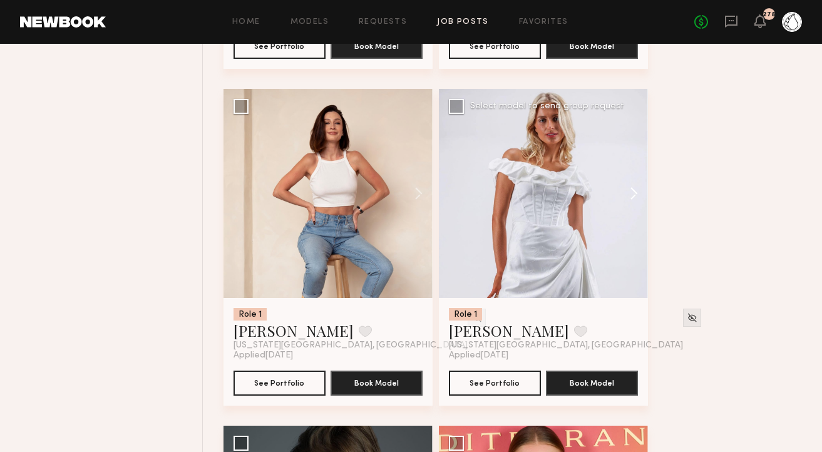
click at [628, 198] on button at bounding box center [628, 193] width 40 height 209
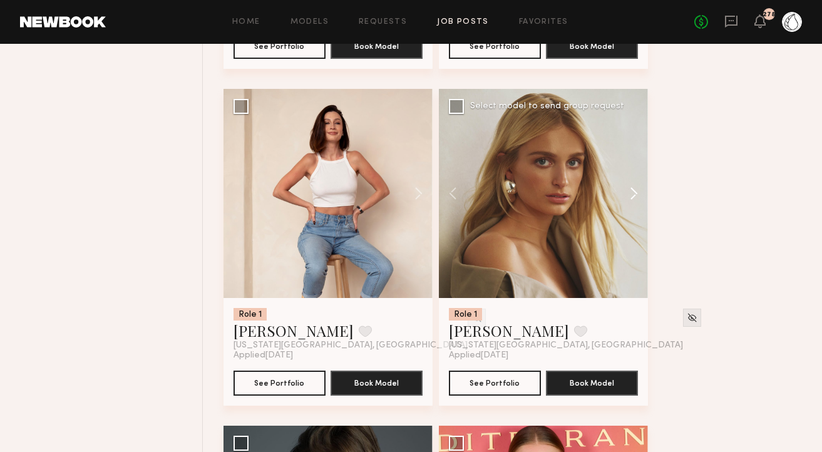
click at [628, 198] on button at bounding box center [628, 193] width 40 height 209
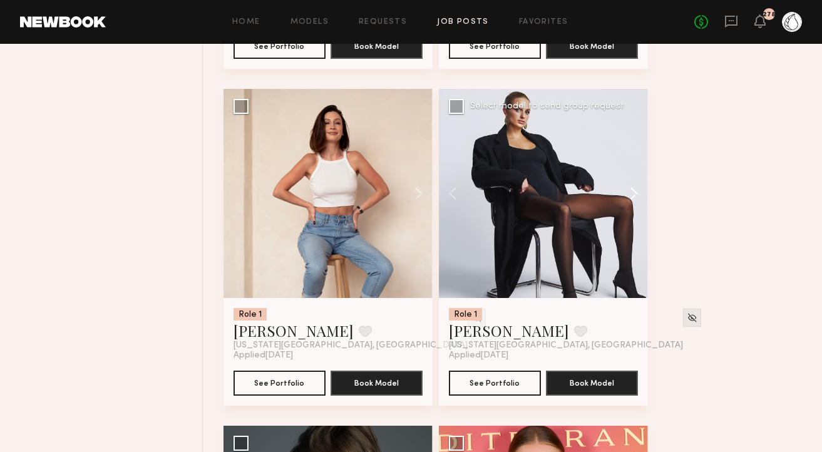
click at [628, 198] on button at bounding box center [628, 193] width 40 height 209
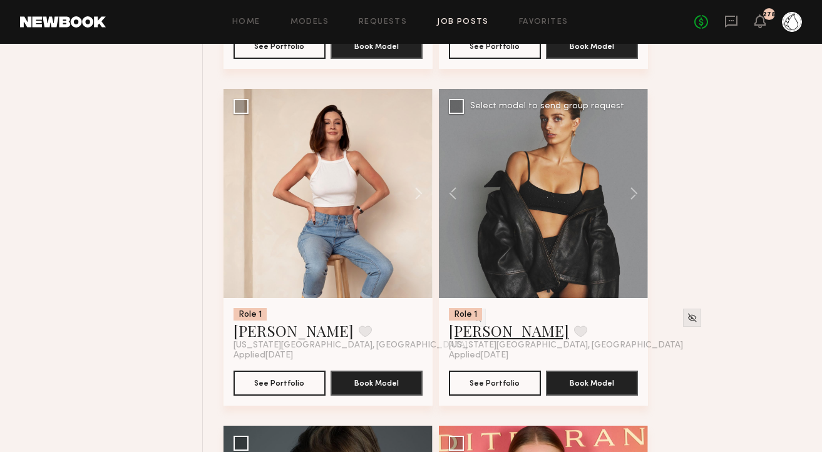
click at [489, 329] on link "Frances B." at bounding box center [509, 330] width 120 height 20
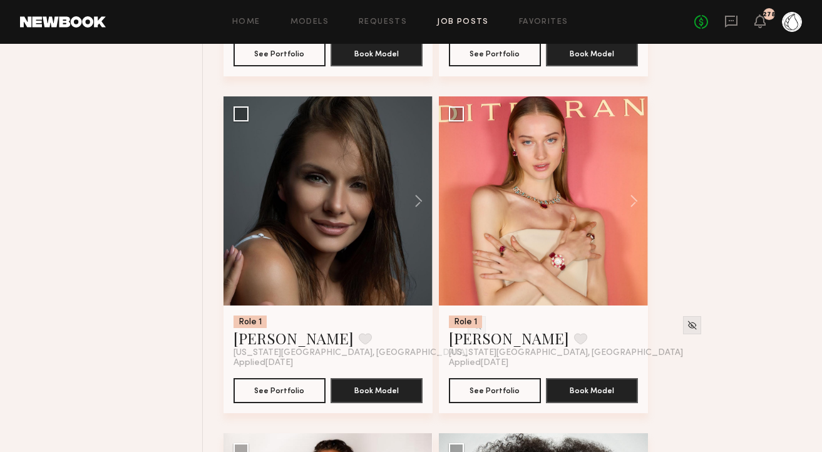
scroll to position [1846, 0]
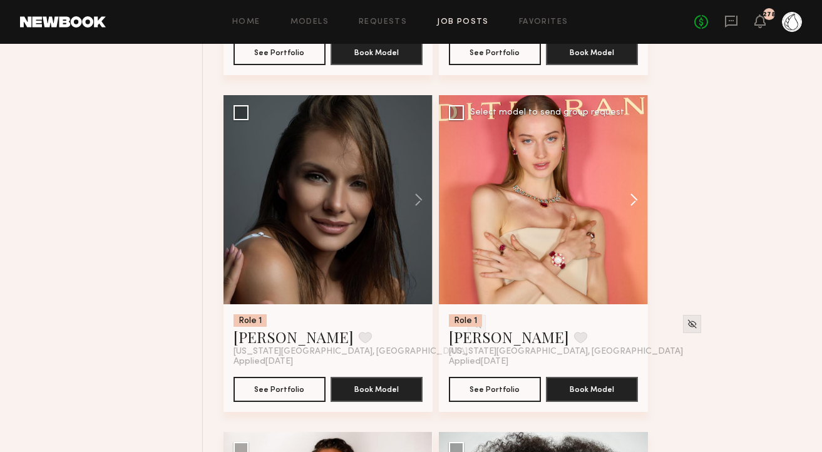
click at [628, 195] on button at bounding box center [628, 199] width 40 height 209
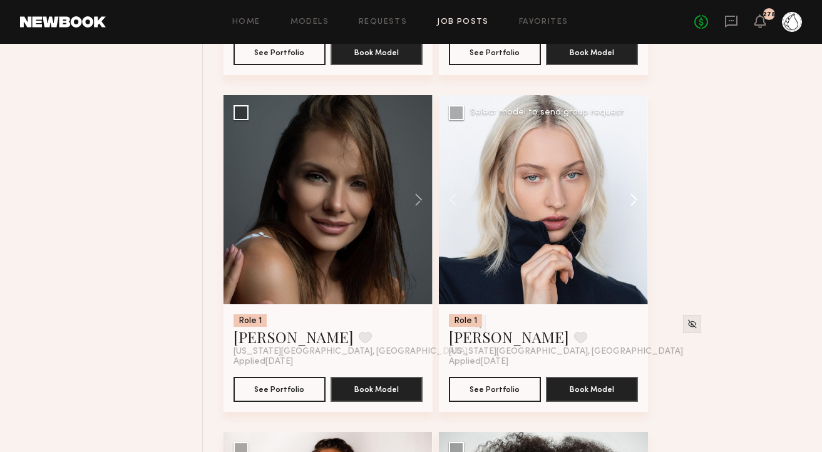
click at [628, 195] on button at bounding box center [628, 199] width 40 height 209
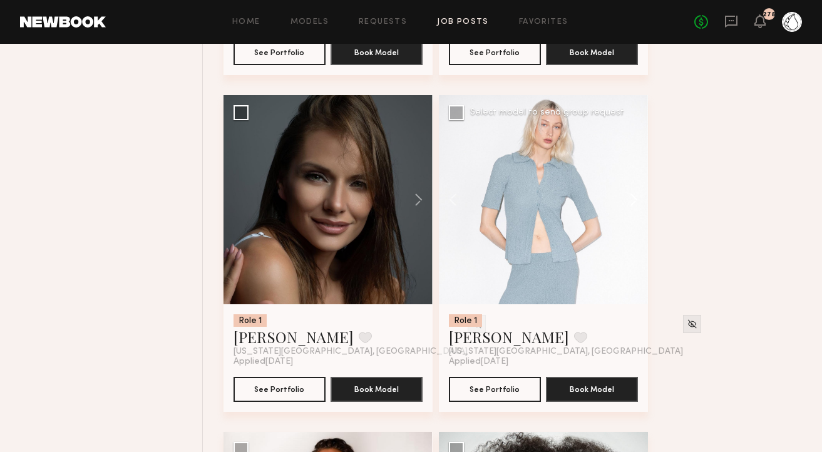
click at [628, 195] on button at bounding box center [628, 199] width 40 height 209
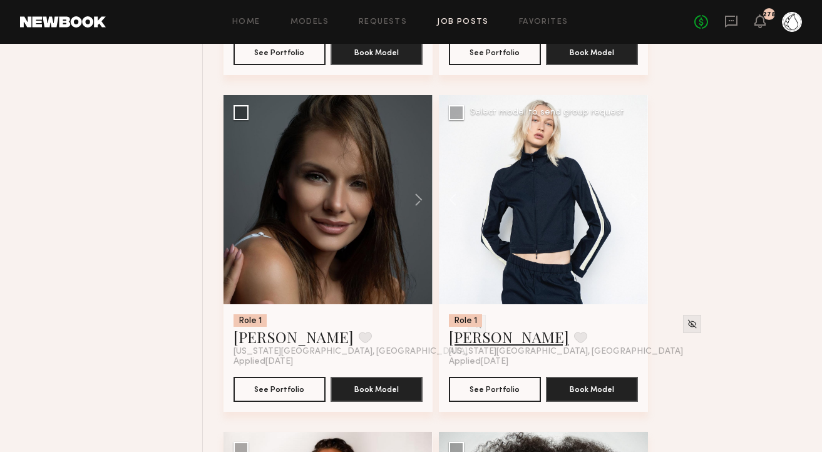
click at [470, 335] on link "Polina S." at bounding box center [509, 337] width 120 height 20
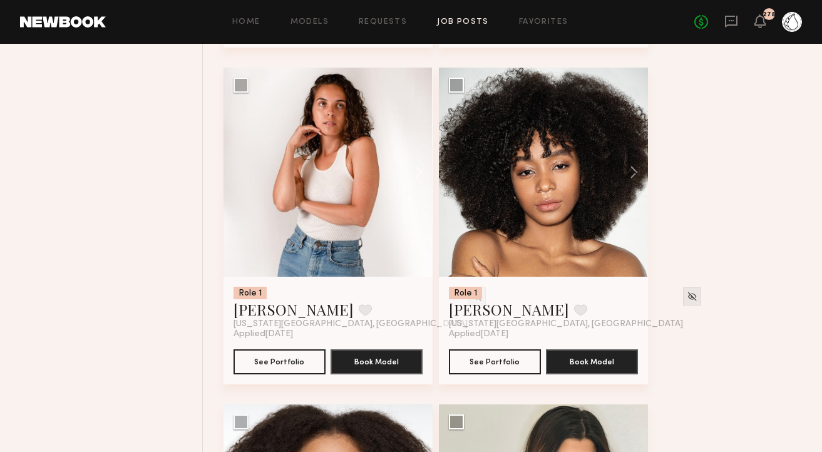
scroll to position [2257, 0]
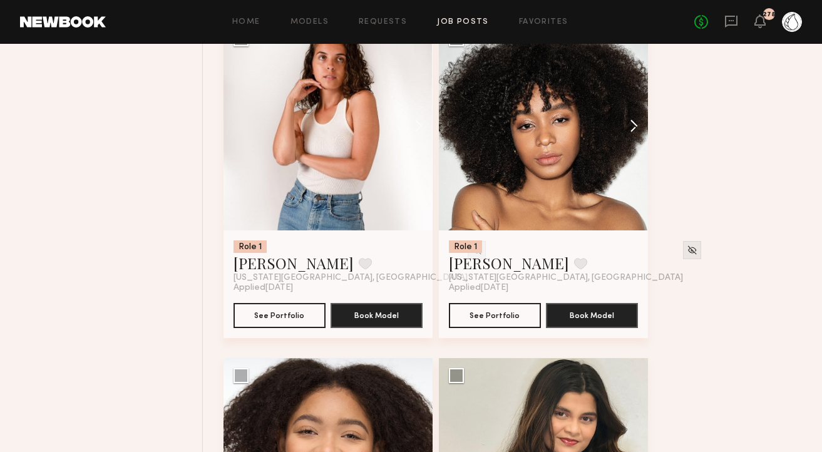
click at [631, 131] on button at bounding box center [628, 125] width 40 height 209
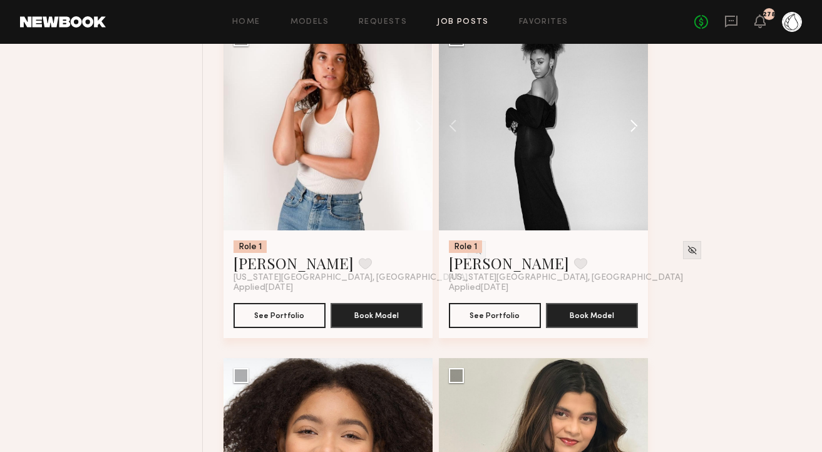
click at [631, 131] on button at bounding box center [628, 125] width 40 height 209
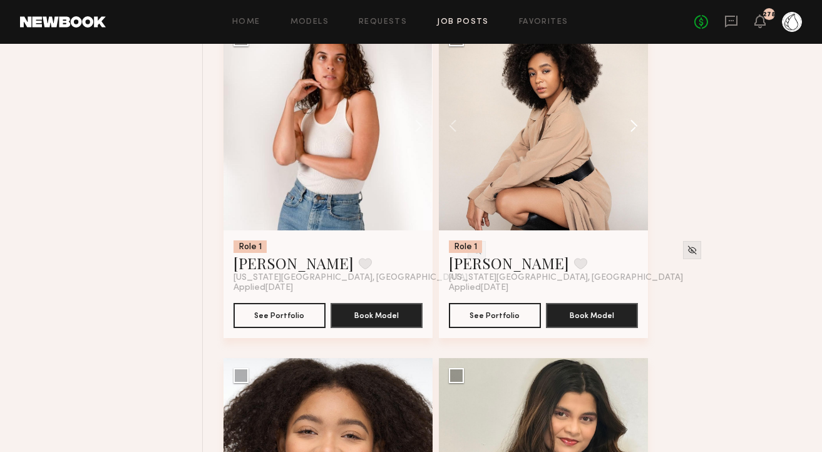
click at [631, 131] on button at bounding box center [628, 125] width 40 height 209
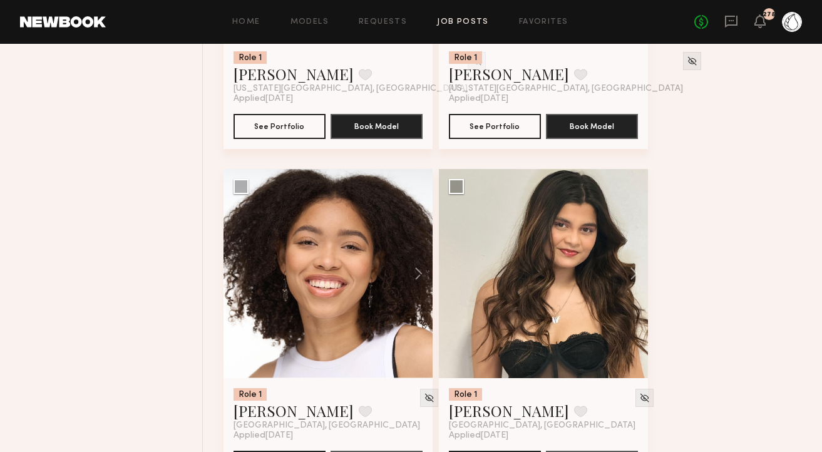
scroll to position [2448, 0]
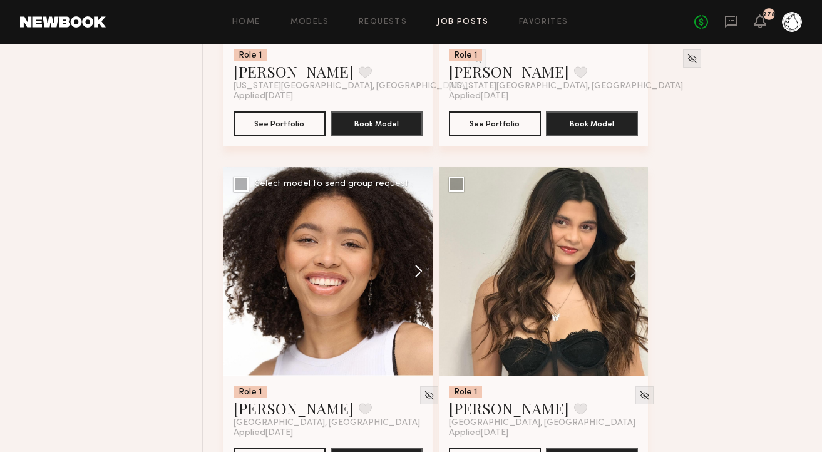
click at [419, 271] on button at bounding box center [412, 270] width 40 height 209
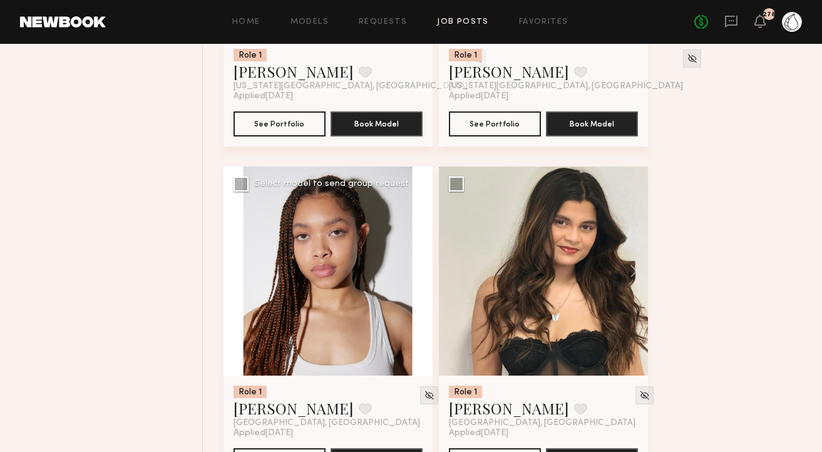
click at [419, 271] on button at bounding box center [412, 270] width 40 height 209
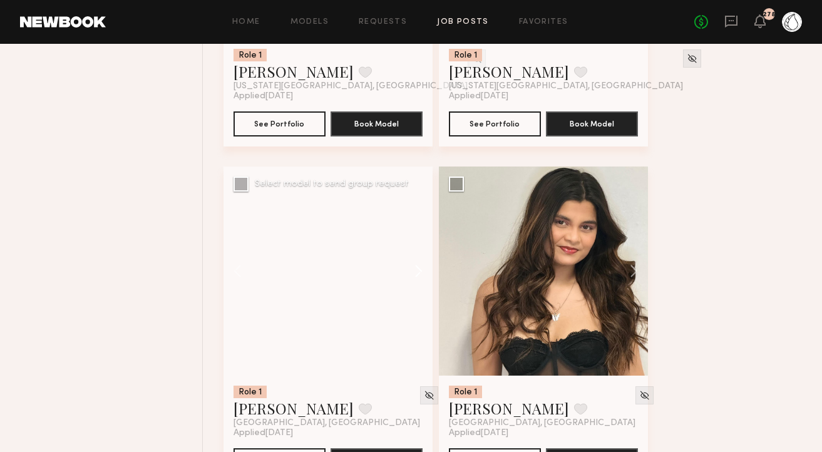
click at [419, 271] on button at bounding box center [412, 270] width 40 height 209
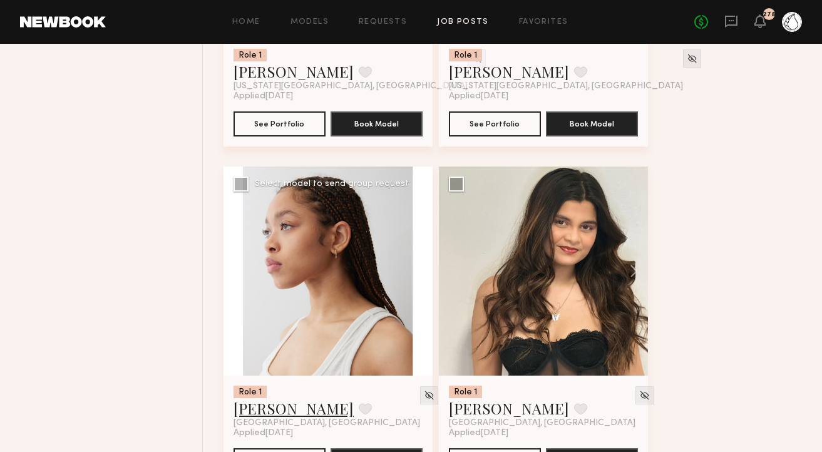
click at [248, 412] on link "Faith R." at bounding box center [293, 408] width 120 height 20
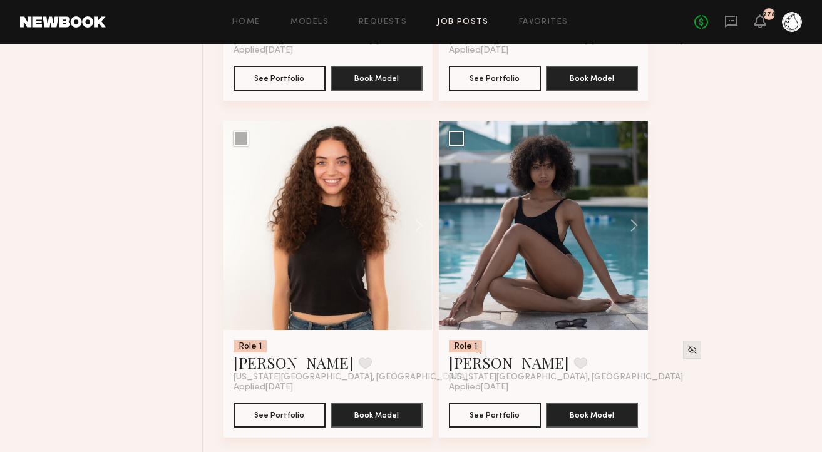
scroll to position [3201, 0]
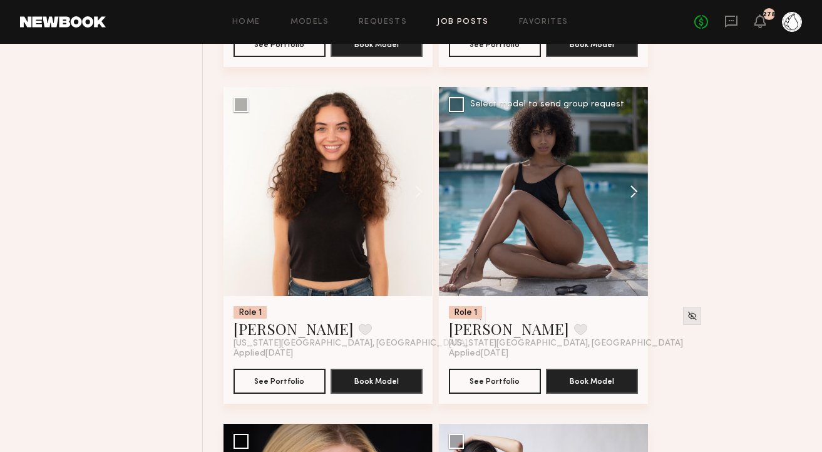
click at [633, 192] on button at bounding box center [628, 191] width 40 height 209
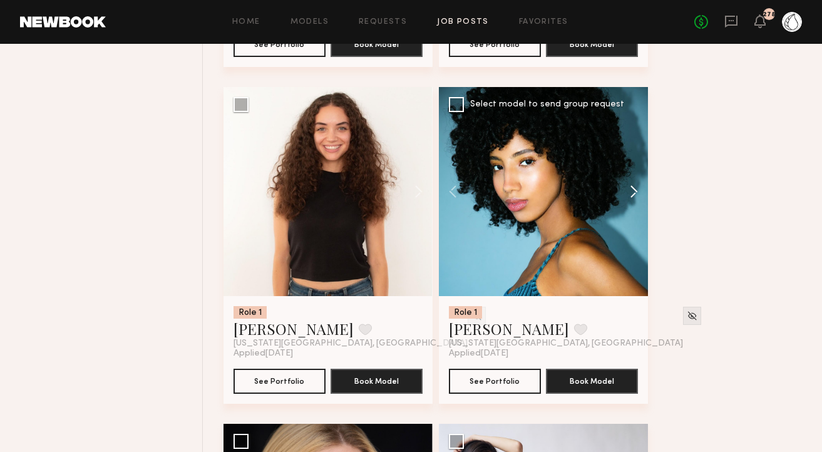
click at [633, 192] on button at bounding box center [628, 191] width 40 height 209
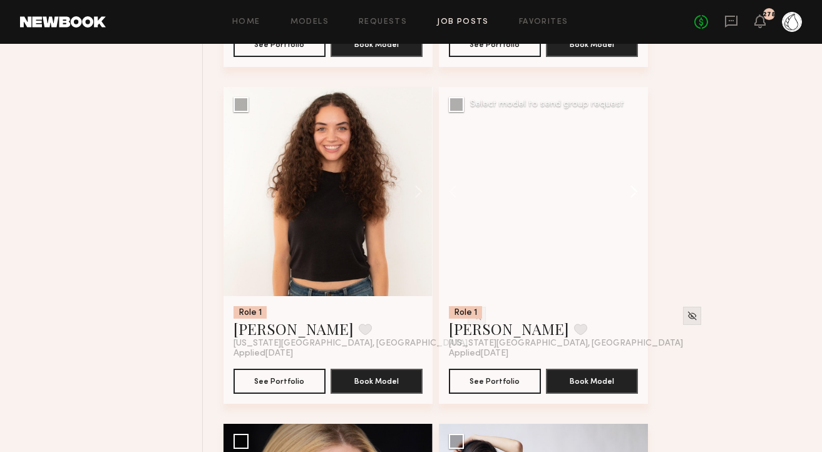
click at [633, 192] on button at bounding box center [628, 191] width 40 height 209
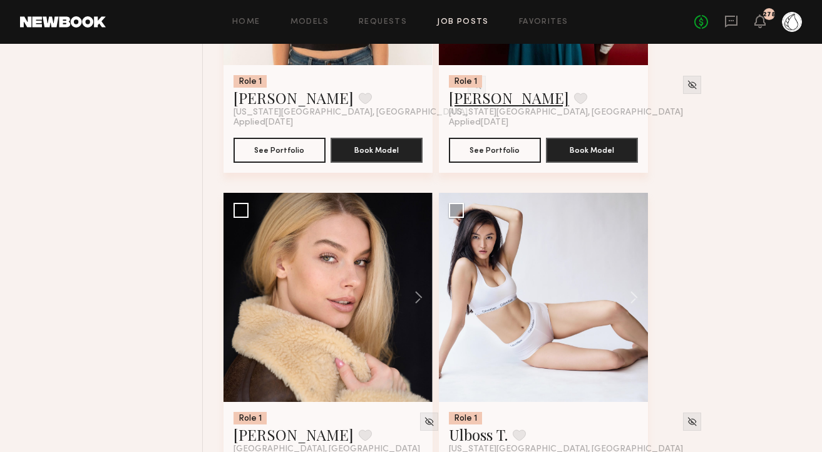
scroll to position [3408, 0]
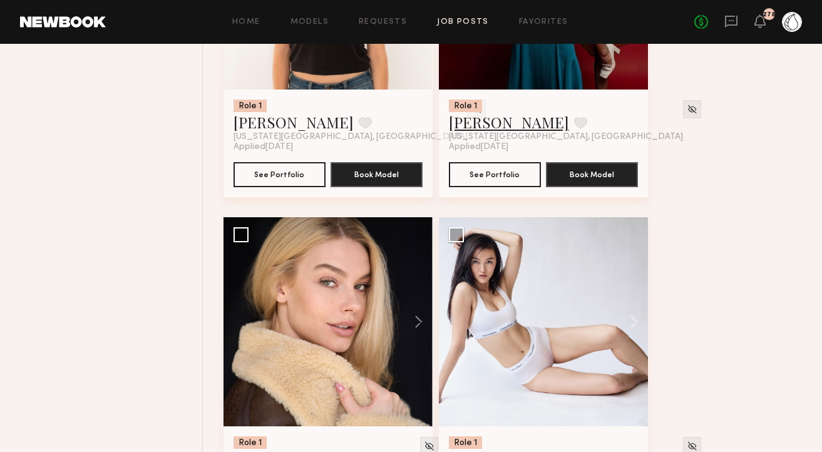
click at [490, 129] on link "[PERSON_NAME]" at bounding box center [509, 122] width 120 height 20
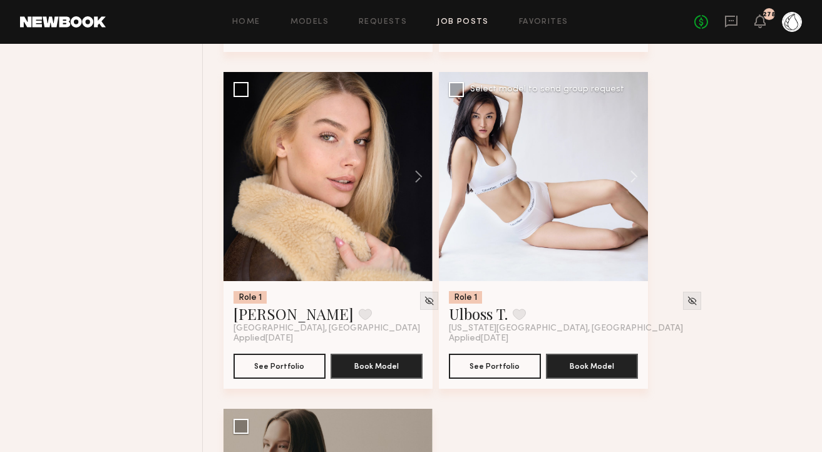
scroll to position [3531, 0]
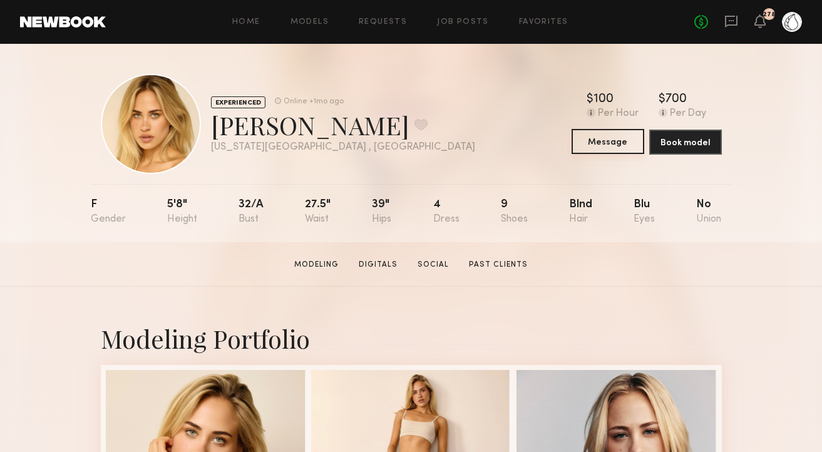
click at [606, 141] on button "Message" at bounding box center [607, 141] width 73 height 25
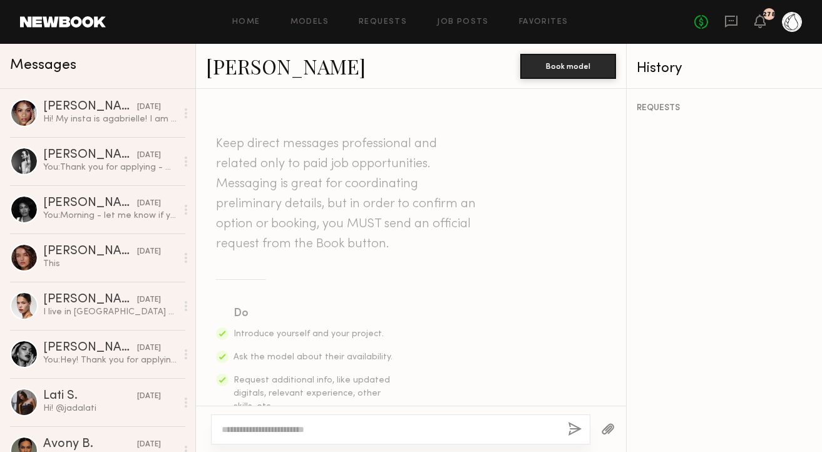
click at [313, 429] on textarea at bounding box center [390, 429] width 336 height 13
type textarea "*"
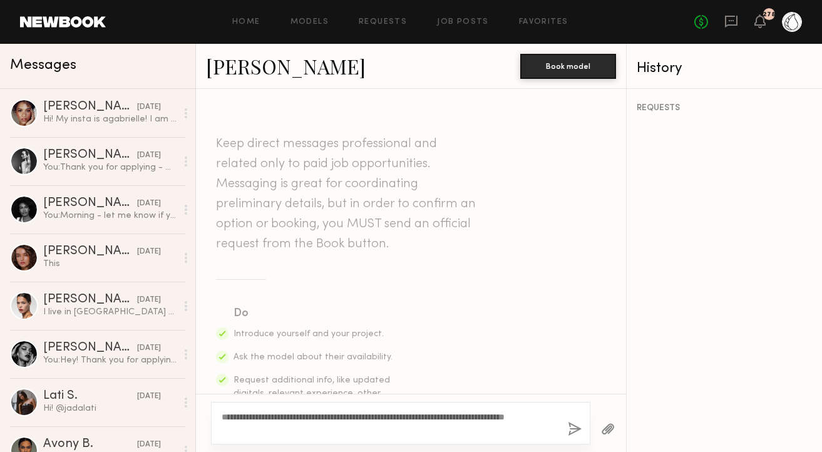
click at [312, 432] on textarea "**********" at bounding box center [390, 423] width 336 height 25
click at [411, 417] on textarea "**********" at bounding box center [390, 417] width 336 height 38
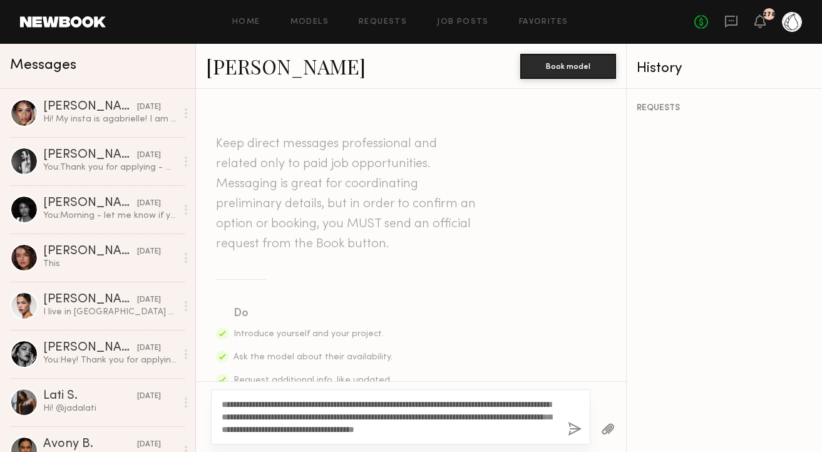
click at [270, 429] on textarea "**********" at bounding box center [390, 417] width 336 height 38
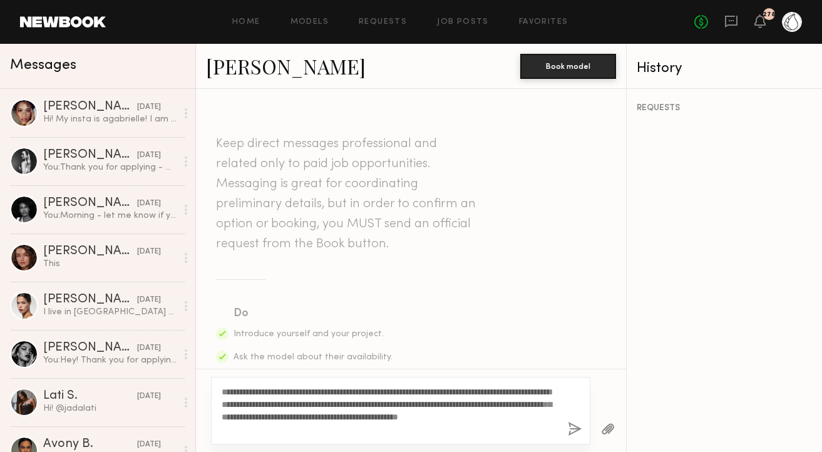
click at [337, 417] on textarea "**********" at bounding box center [390, 411] width 336 height 50
click at [427, 414] on textarea "**********" at bounding box center [390, 411] width 336 height 50
click at [322, 430] on textarea "**********" at bounding box center [390, 411] width 336 height 50
click at [407, 429] on textarea "**********" at bounding box center [390, 411] width 336 height 50
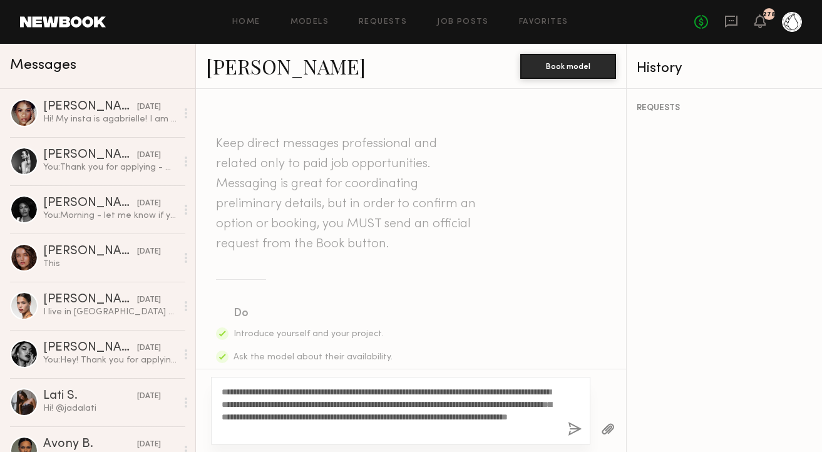
click at [407, 429] on textarea "**********" at bounding box center [390, 411] width 336 height 50
type textarea "**********"
click at [575, 425] on button "button" at bounding box center [575, 430] width 14 height 16
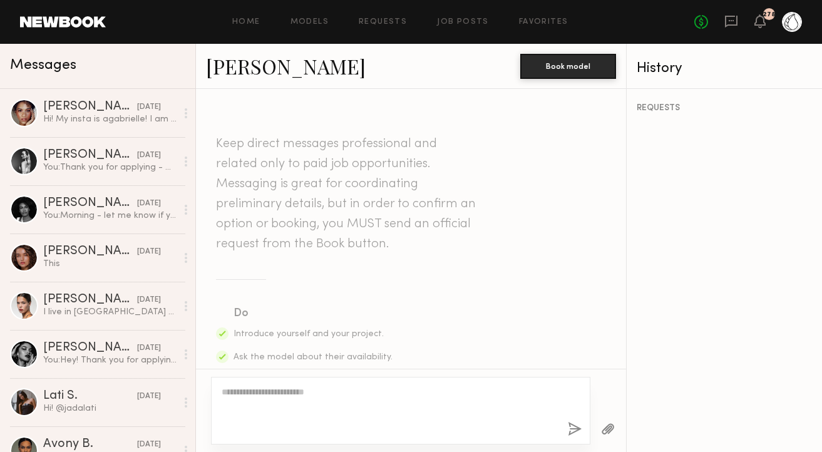
scroll to position [411, 0]
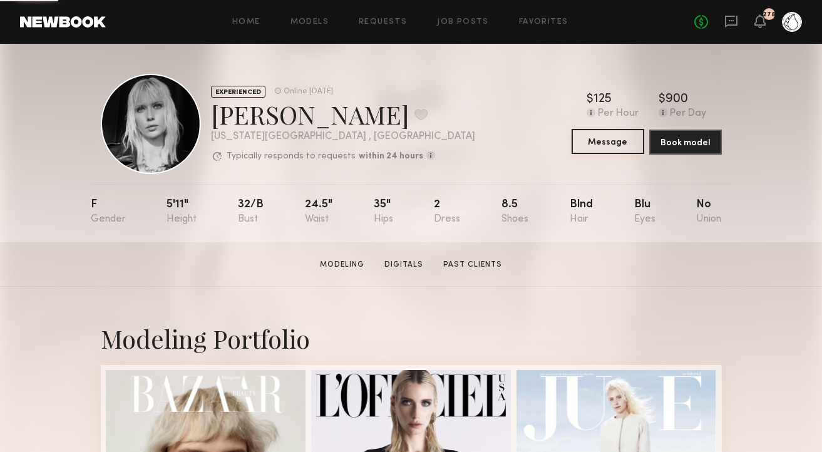
click at [608, 150] on button "Message" at bounding box center [607, 141] width 73 height 25
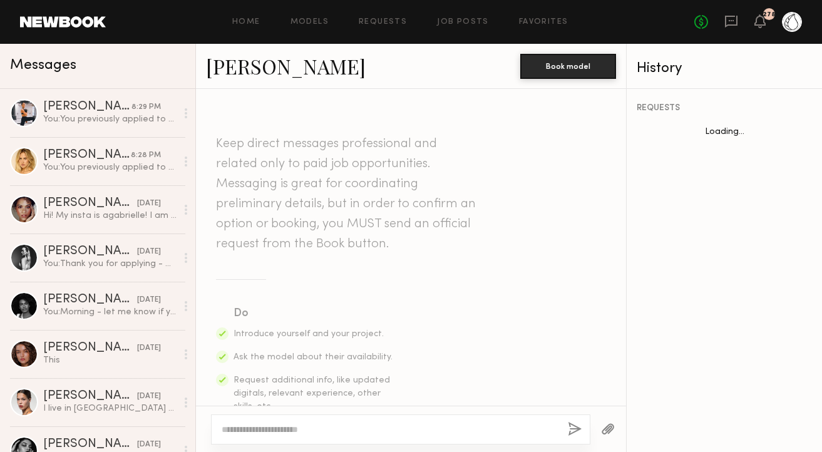
scroll to position [584, 0]
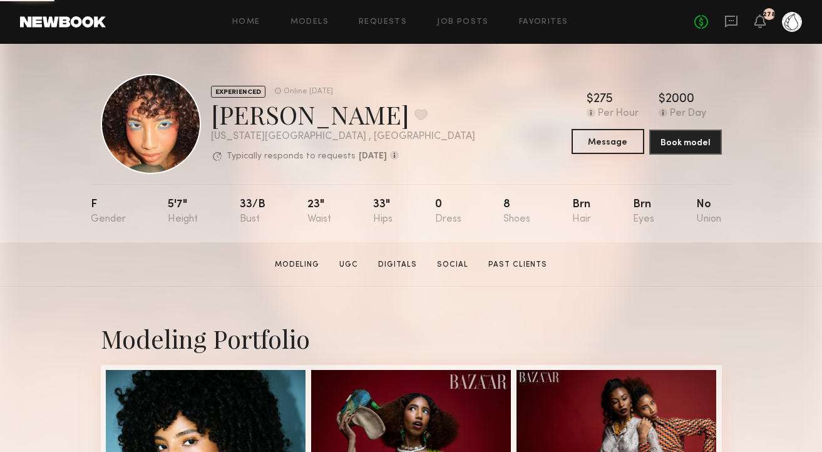
click at [582, 148] on button "Message" at bounding box center [607, 141] width 73 height 25
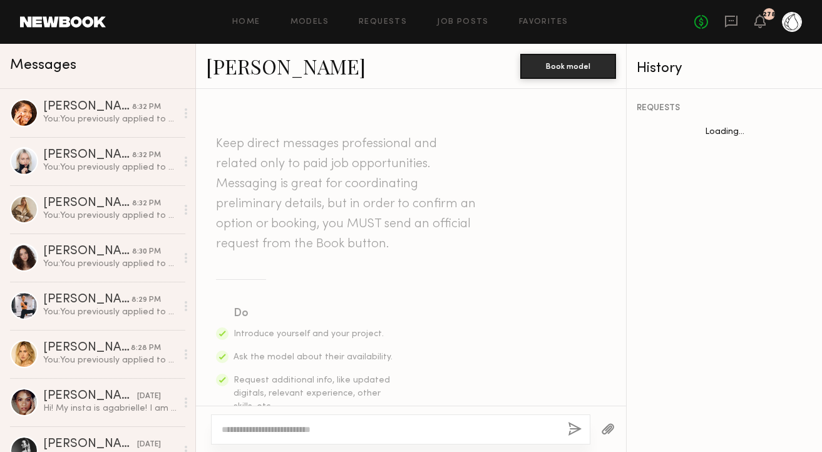
scroll to position [693, 0]
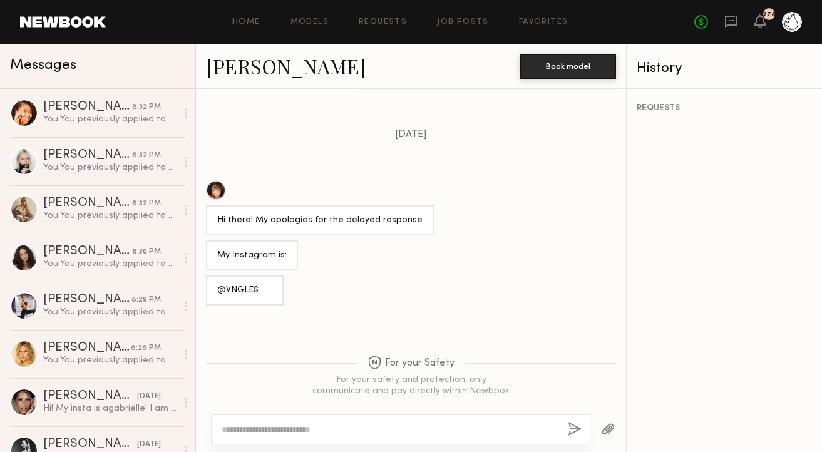
click at [265, 427] on textarea at bounding box center [390, 429] width 336 height 13
paste textarea "**********"
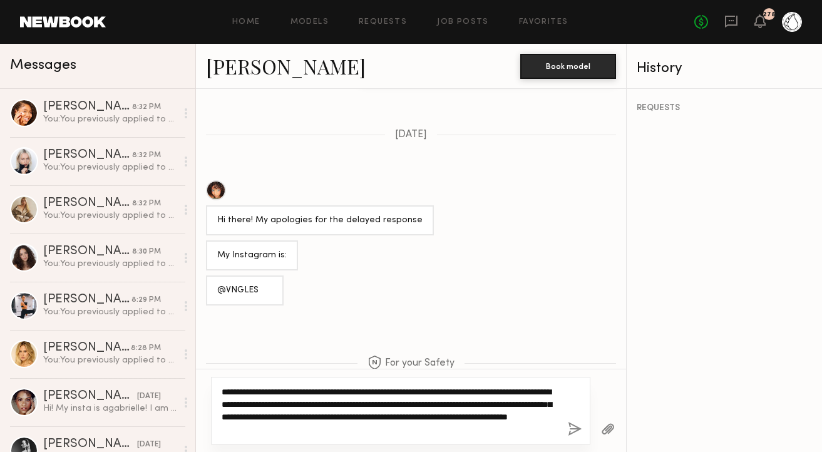
drag, startPoint x: 412, startPoint y: 431, endPoint x: 295, endPoint y: 431, distance: 116.4
click at [295, 431] on textarea "**********" at bounding box center [390, 411] width 336 height 50
type textarea "**********"
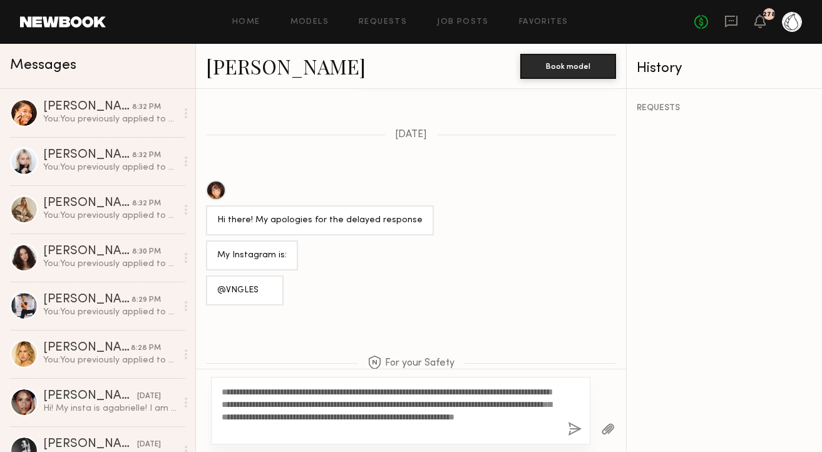
click at [580, 431] on button "button" at bounding box center [575, 430] width 14 height 16
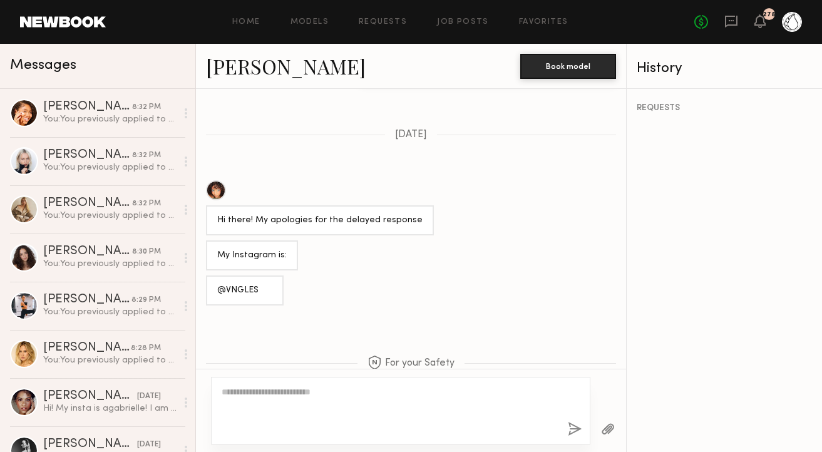
scroll to position [976, 0]
